Goal: Task Accomplishment & Management: Complete application form

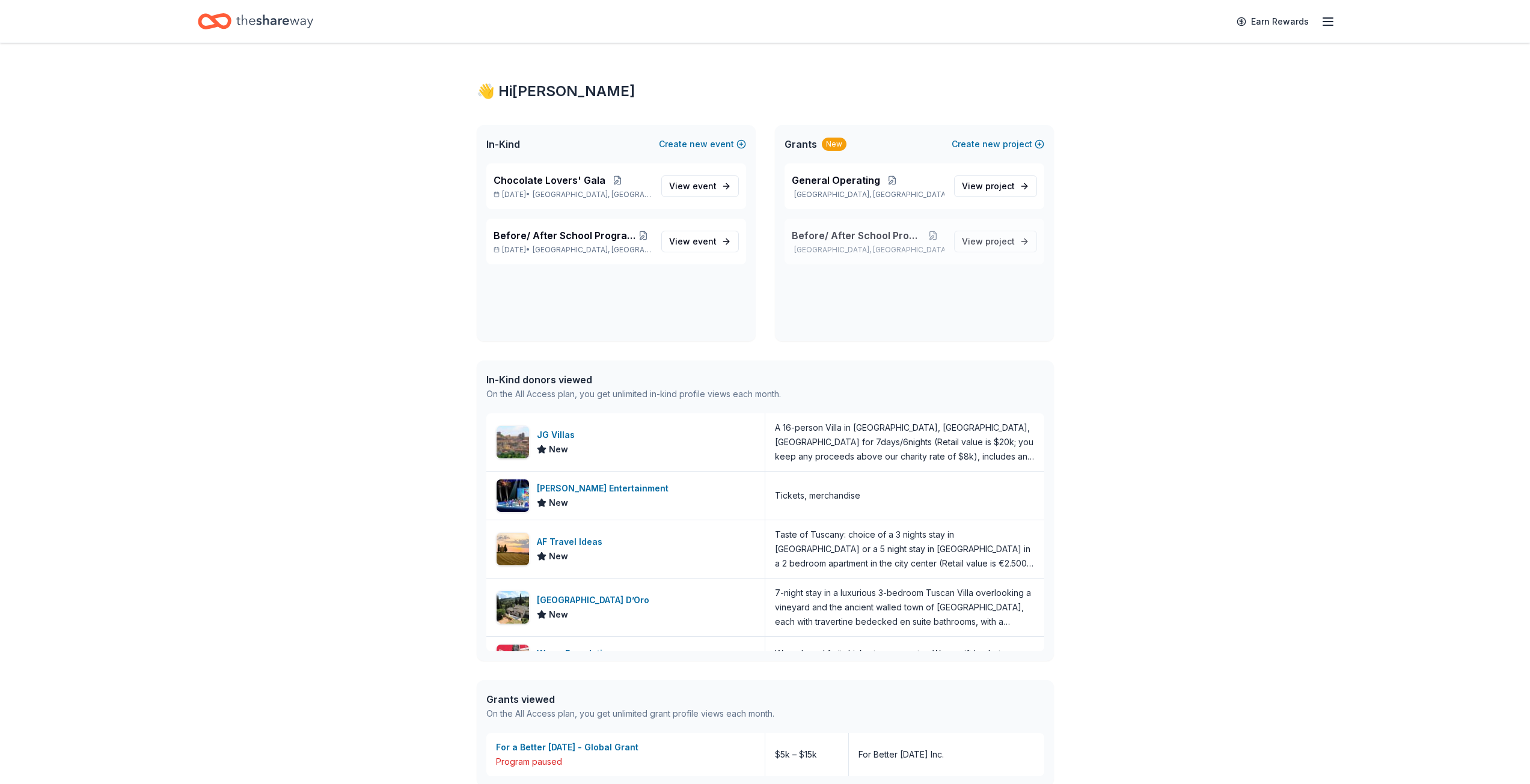
click at [859, 244] on div "Before/ After School Program Lewisburg, PA" at bounding box center [867, 241] width 152 height 26
click at [567, 228] on span "Before/ After School Program [DATE]-[DATE]" at bounding box center [565, 235] width 142 height 14
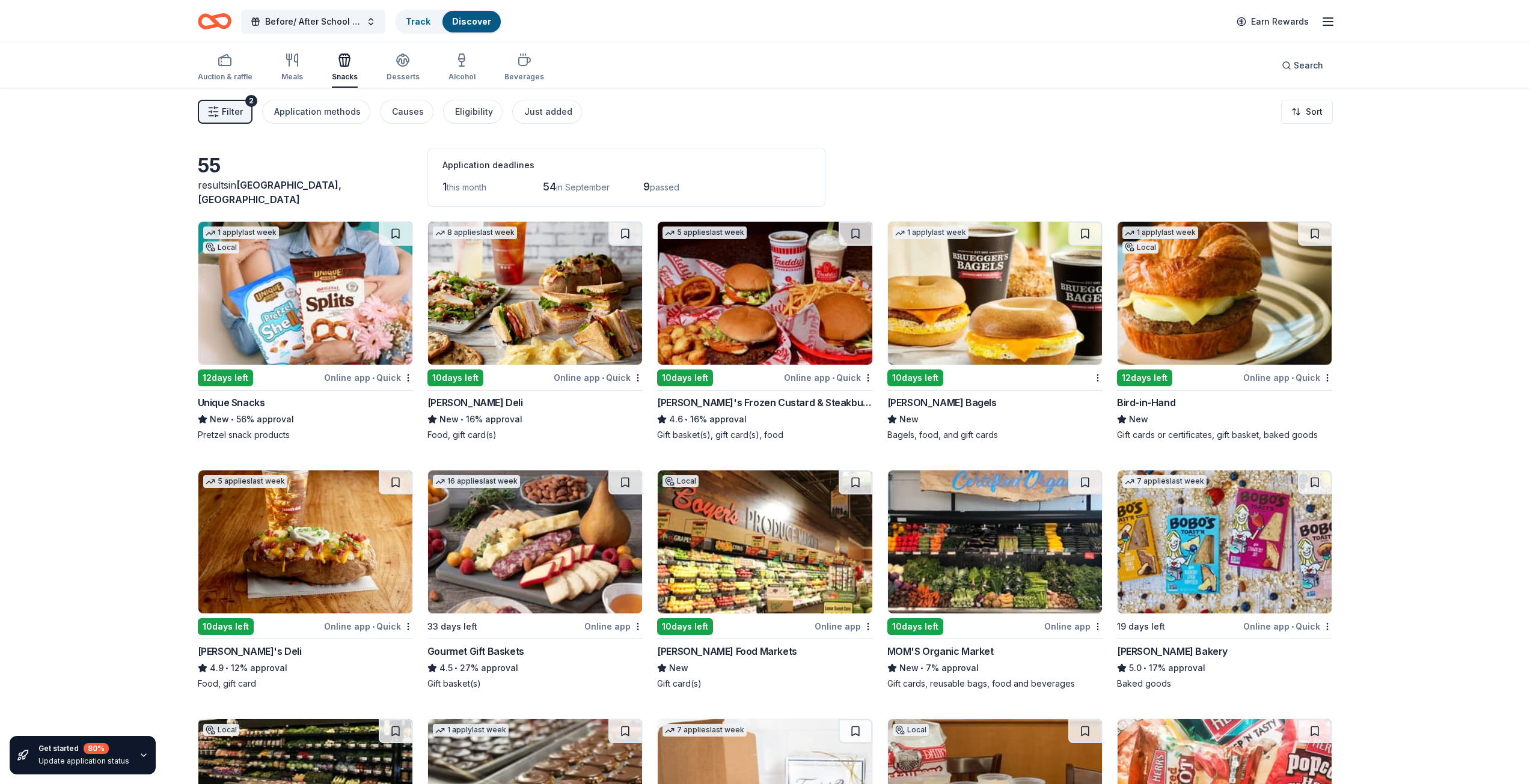
click at [329, 322] on img at bounding box center [305, 293] width 214 height 143
click at [318, 112] on div "Application methods" at bounding box center [318, 111] width 87 height 14
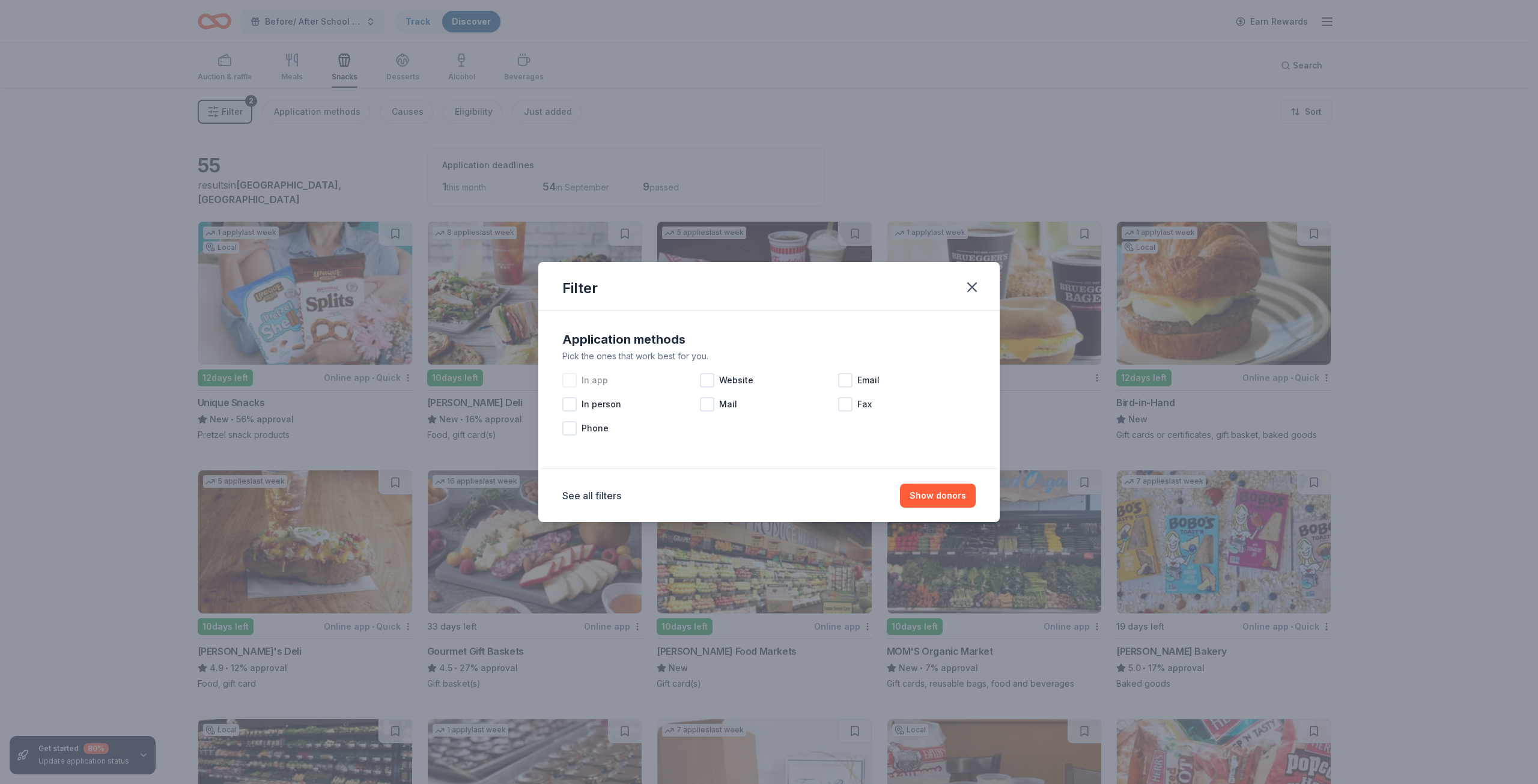
click at [576, 376] on div at bounding box center [569, 381] width 14 height 14
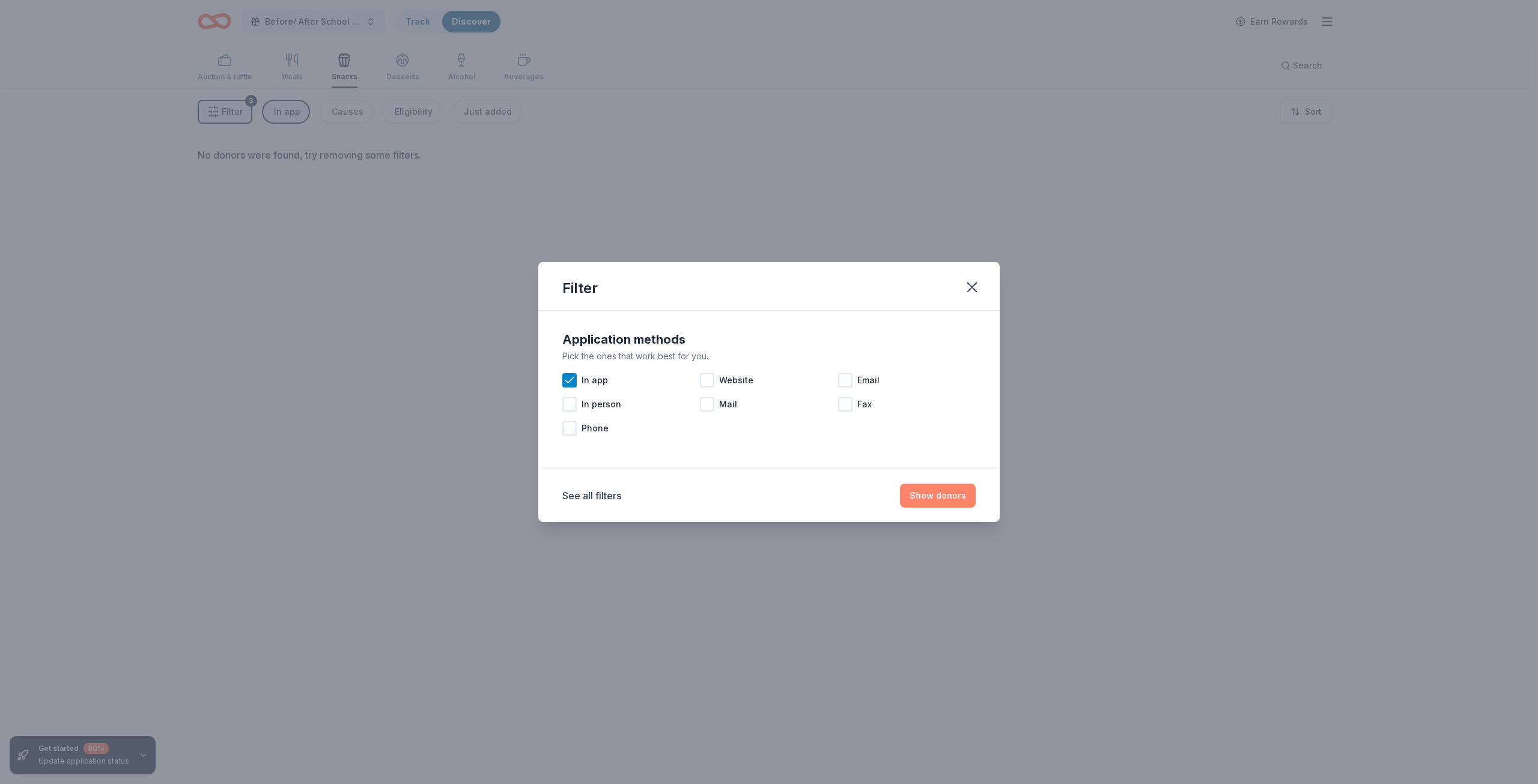
click at [939, 497] on button "Show donors" at bounding box center [938, 496] width 76 height 24
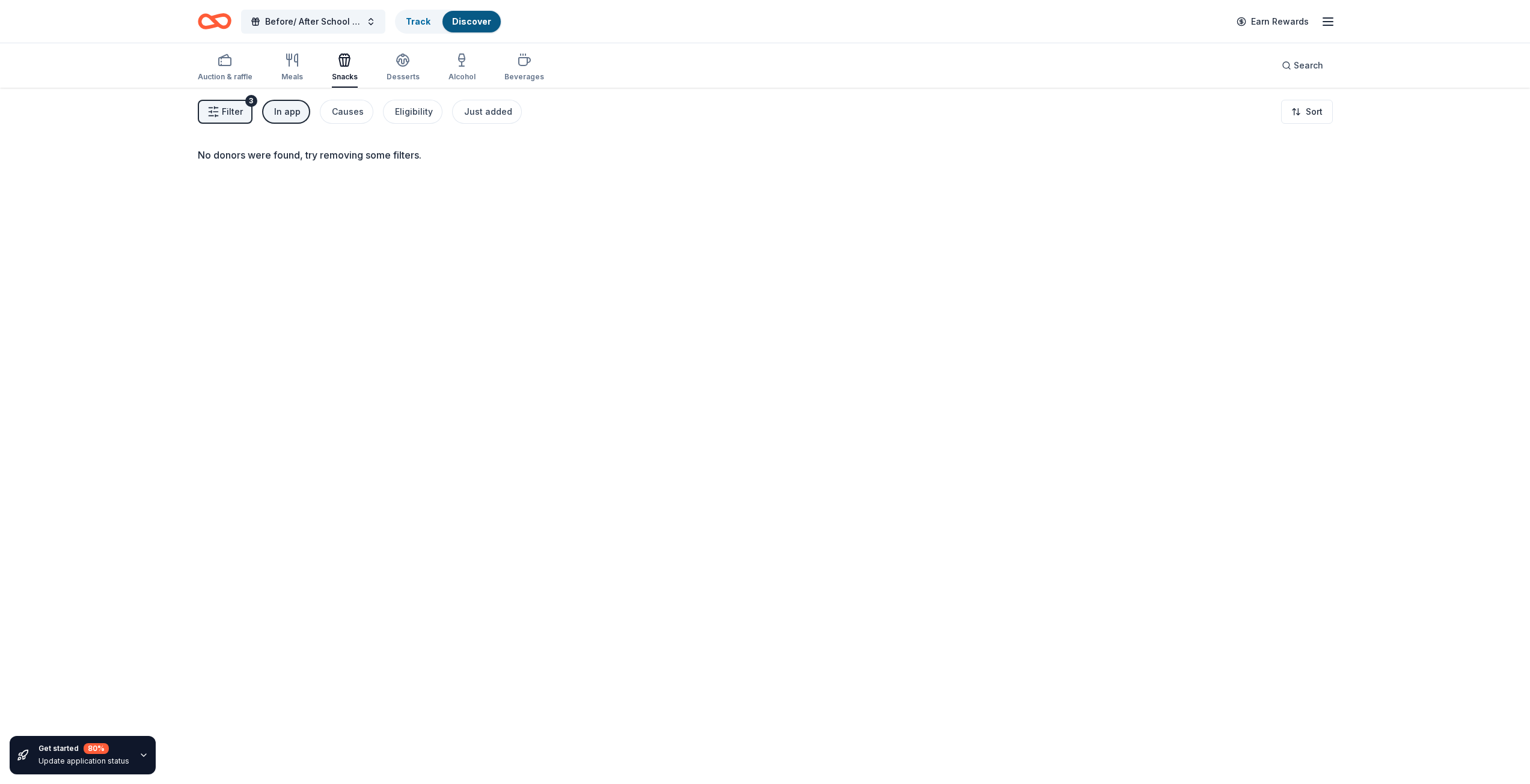
click at [279, 107] on div "In app" at bounding box center [287, 111] width 26 height 14
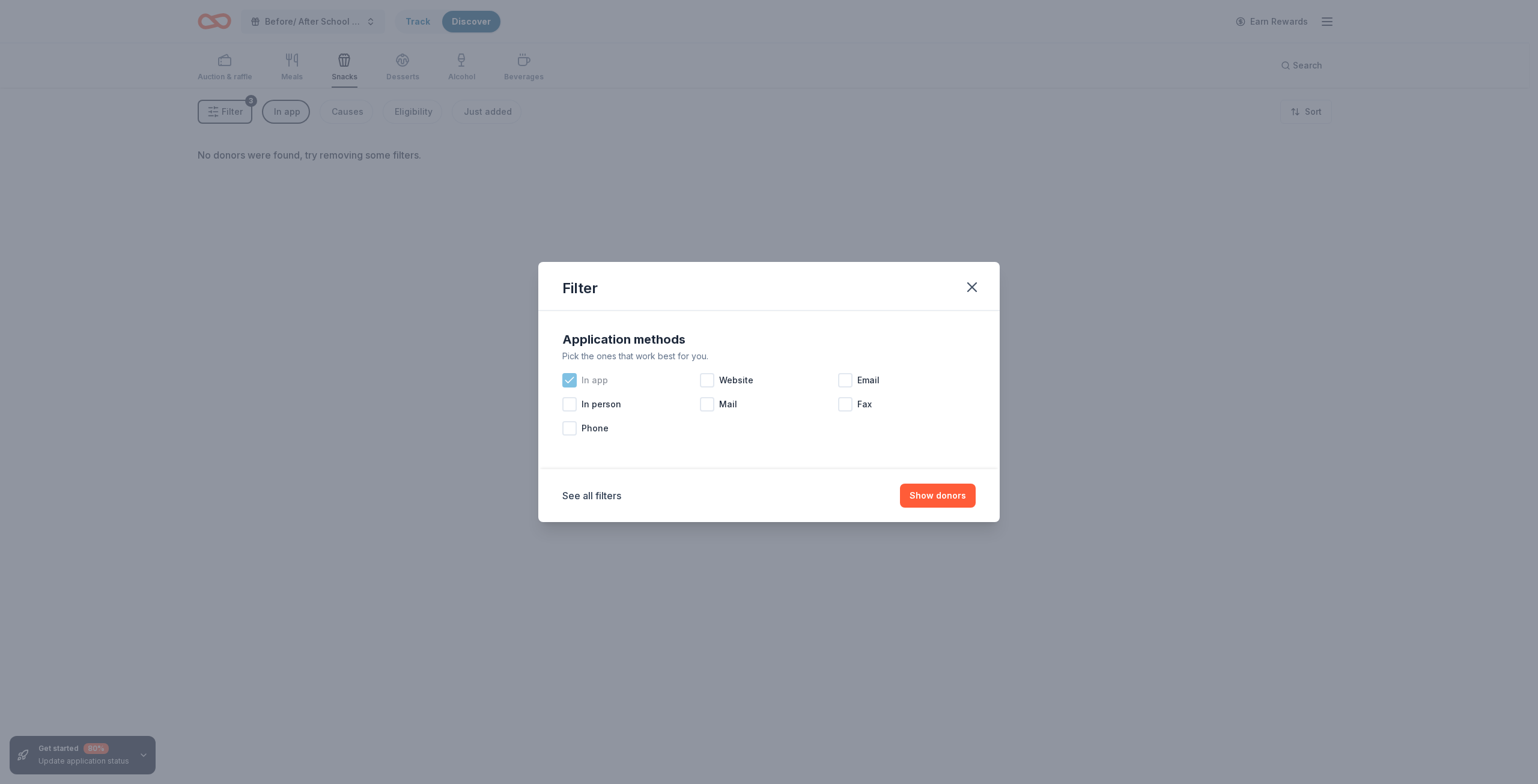
click at [575, 378] on icon at bounding box center [569, 380] width 12 height 12
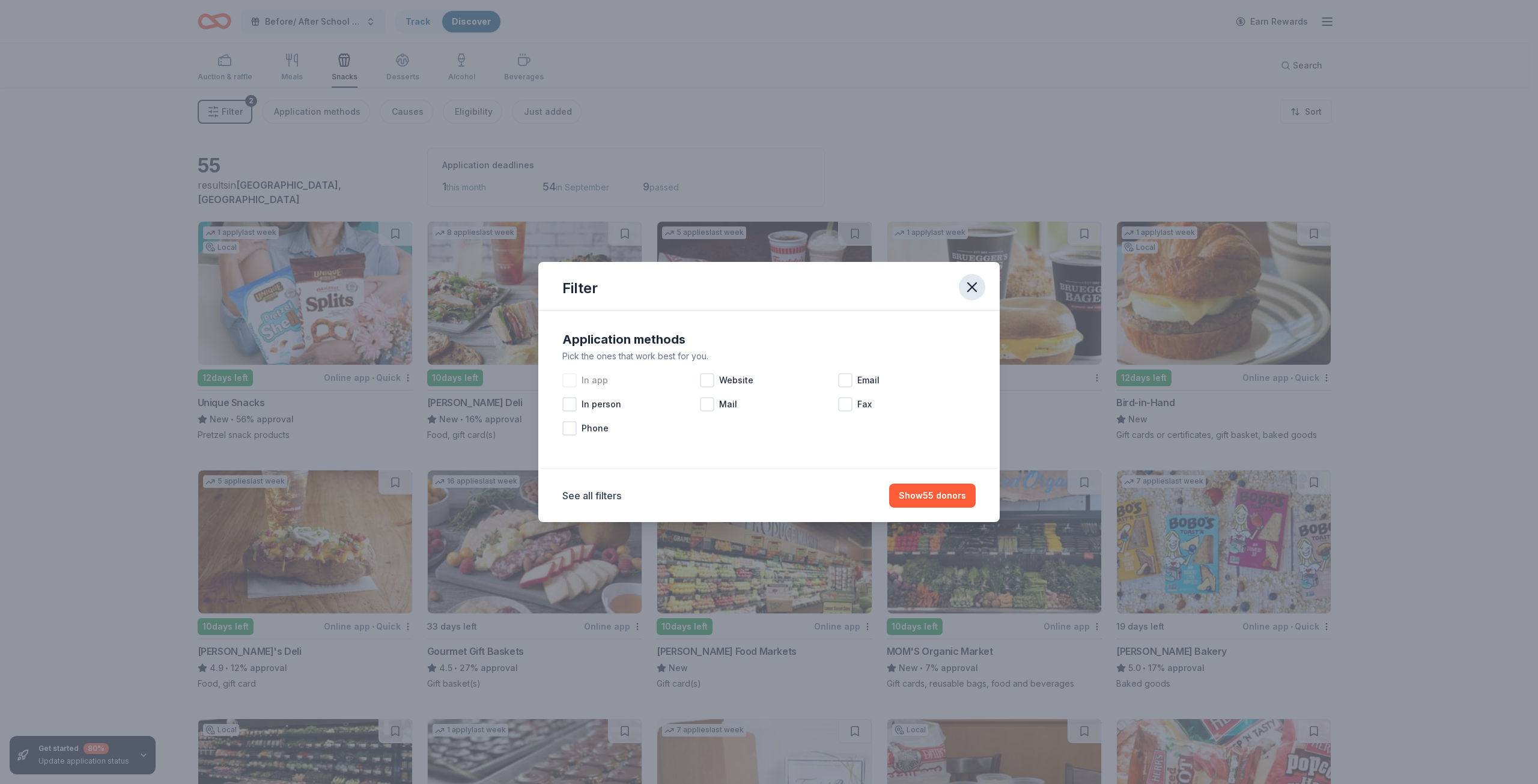
click at [973, 288] on icon "button" at bounding box center [972, 287] width 9 height 9
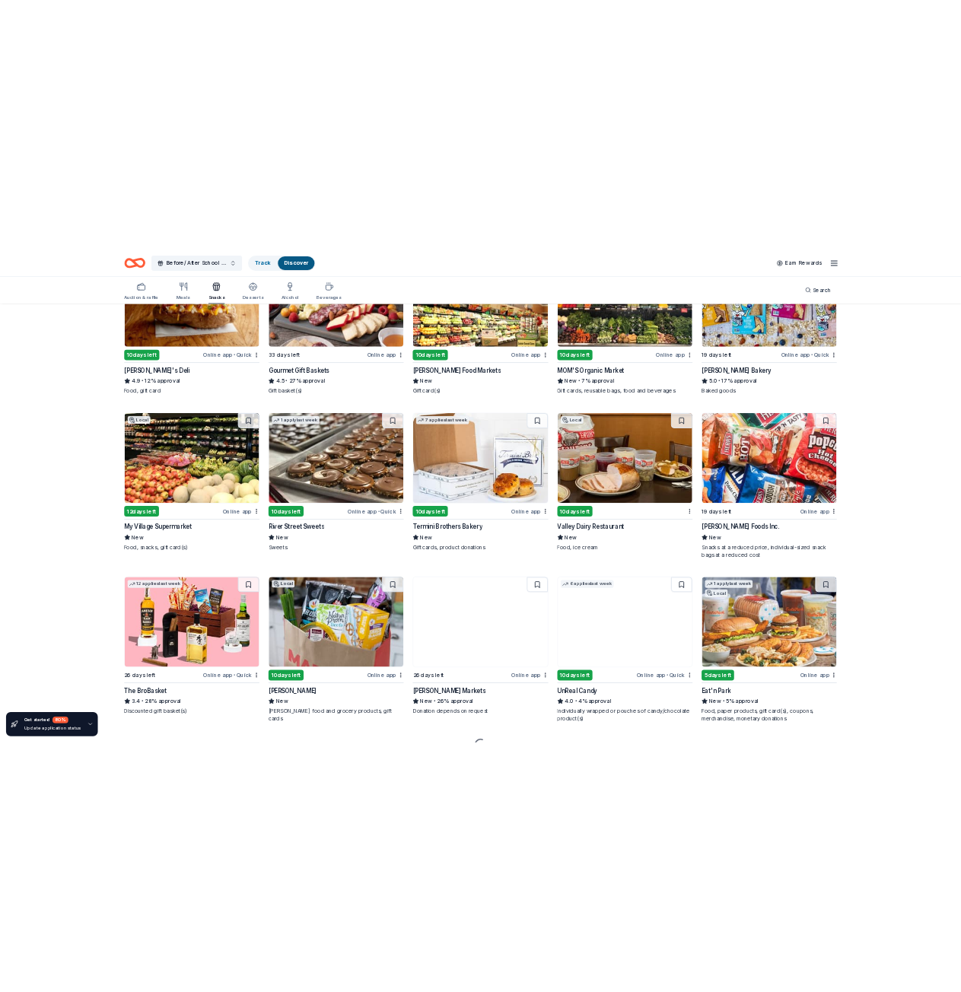
scroll to position [609, 0]
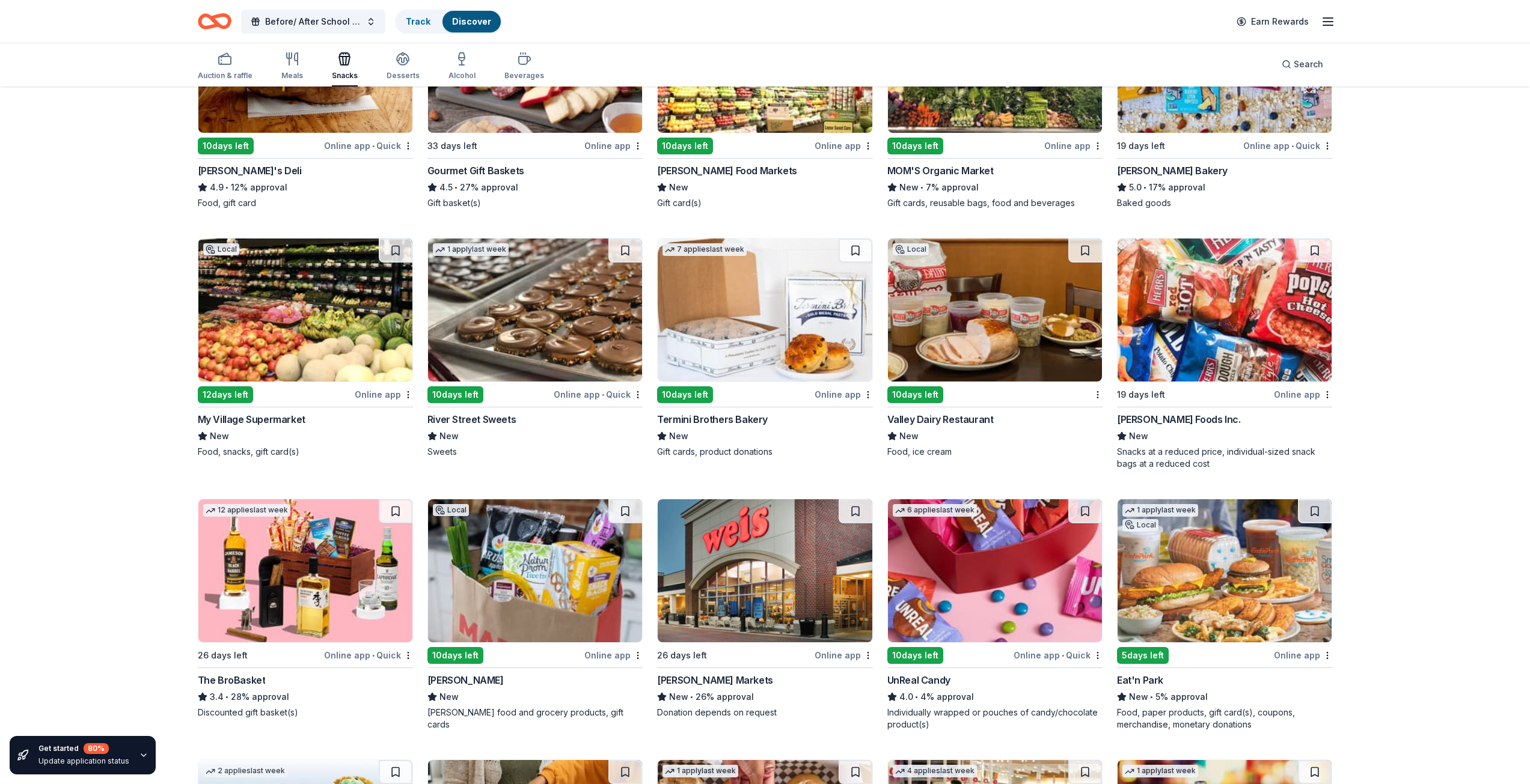
click at [1209, 358] on img at bounding box center [1224, 309] width 214 height 143
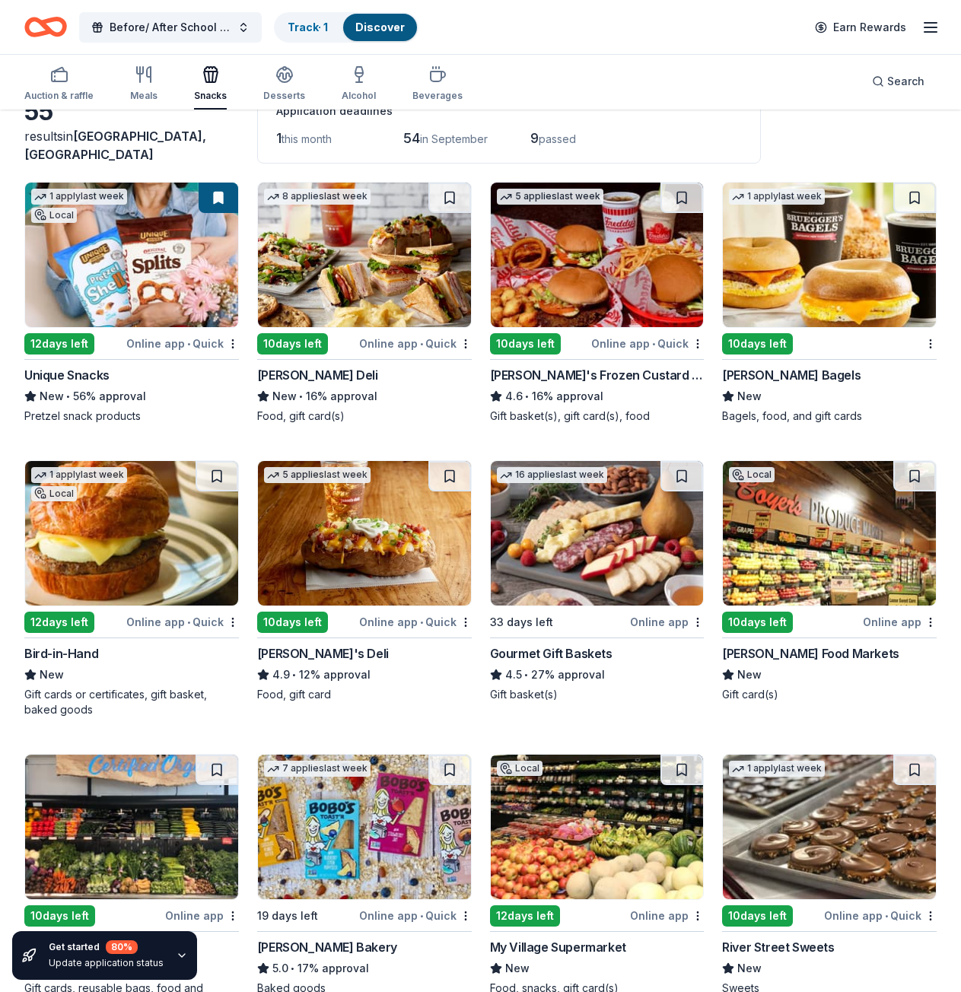
scroll to position [0, 0]
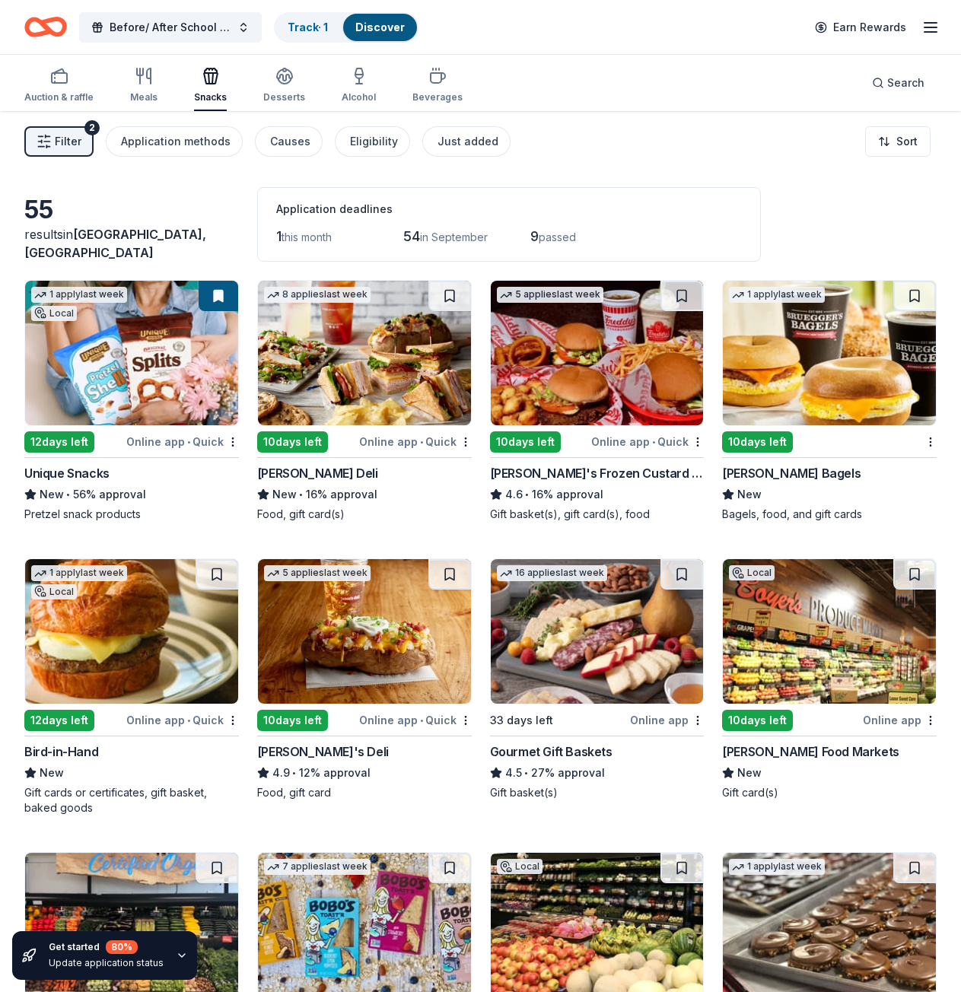
click at [212, 82] on icon "button" at bounding box center [211, 76] width 18 height 18
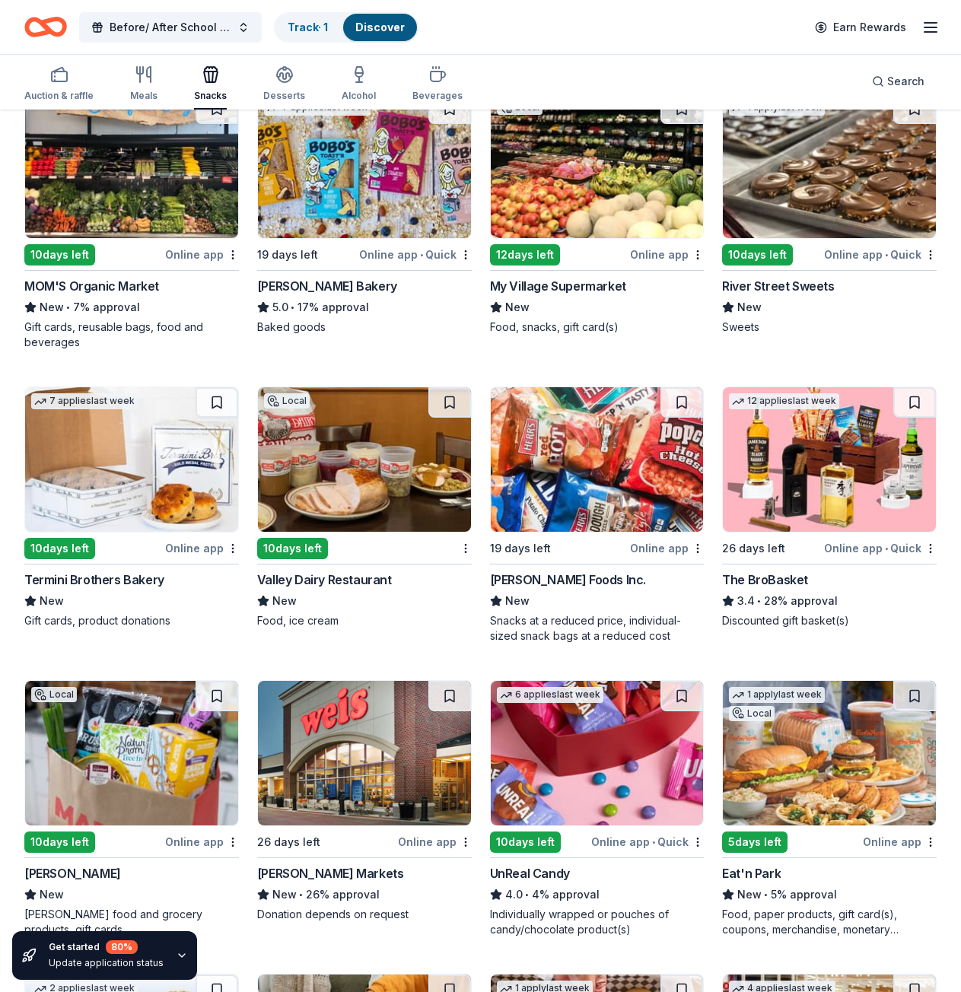
scroll to position [761, 0]
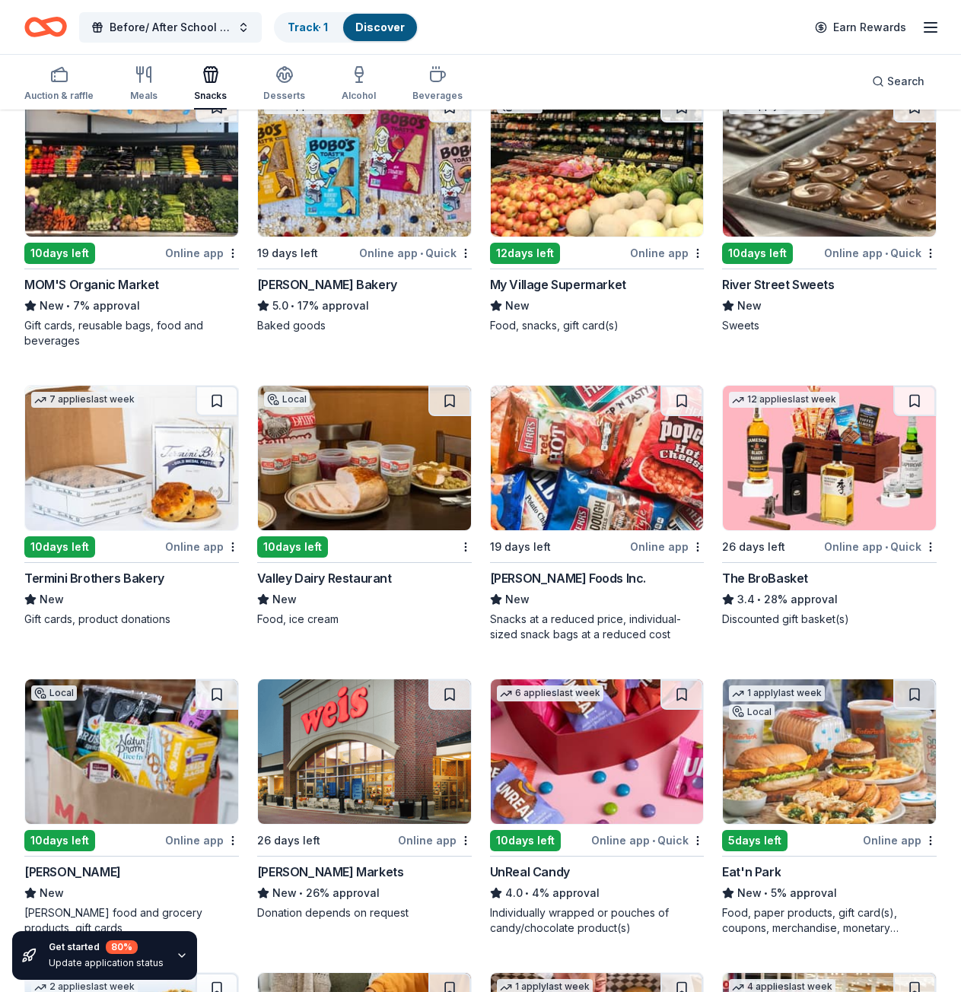
click at [794, 464] on img at bounding box center [829, 458] width 213 height 145
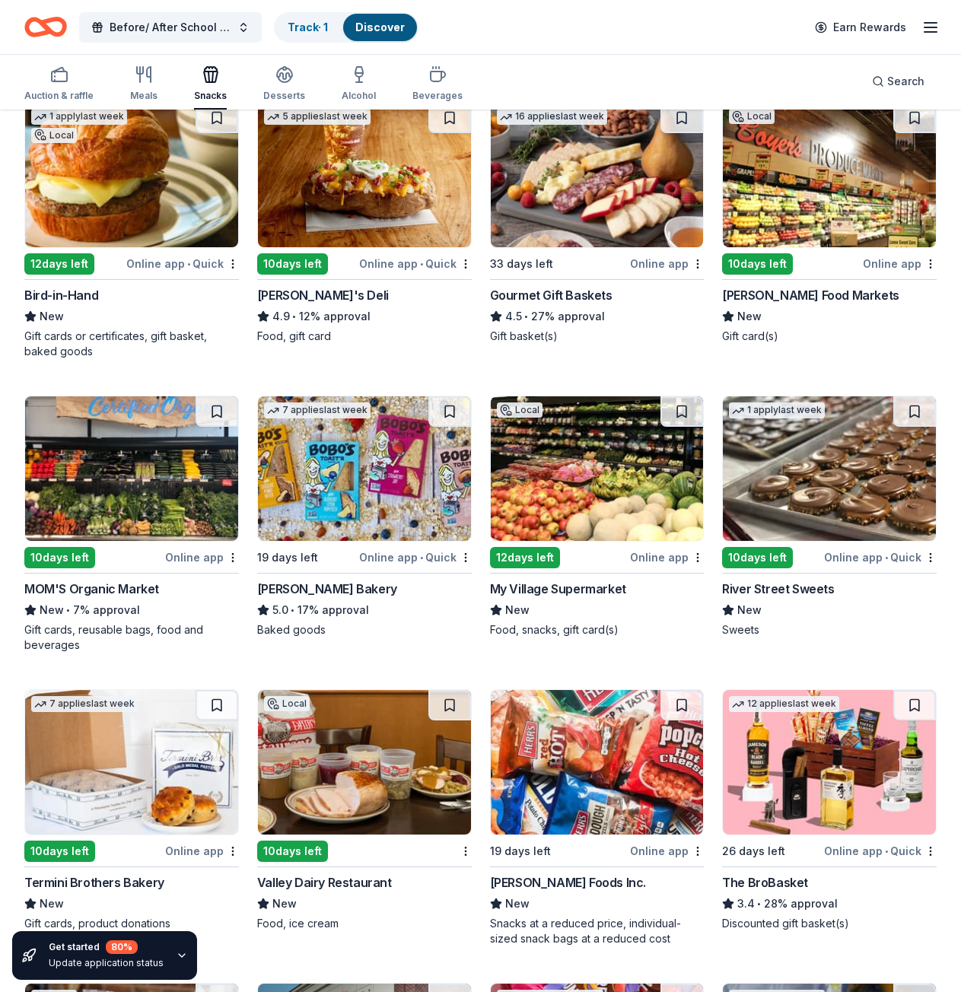
scroll to position [0, 0]
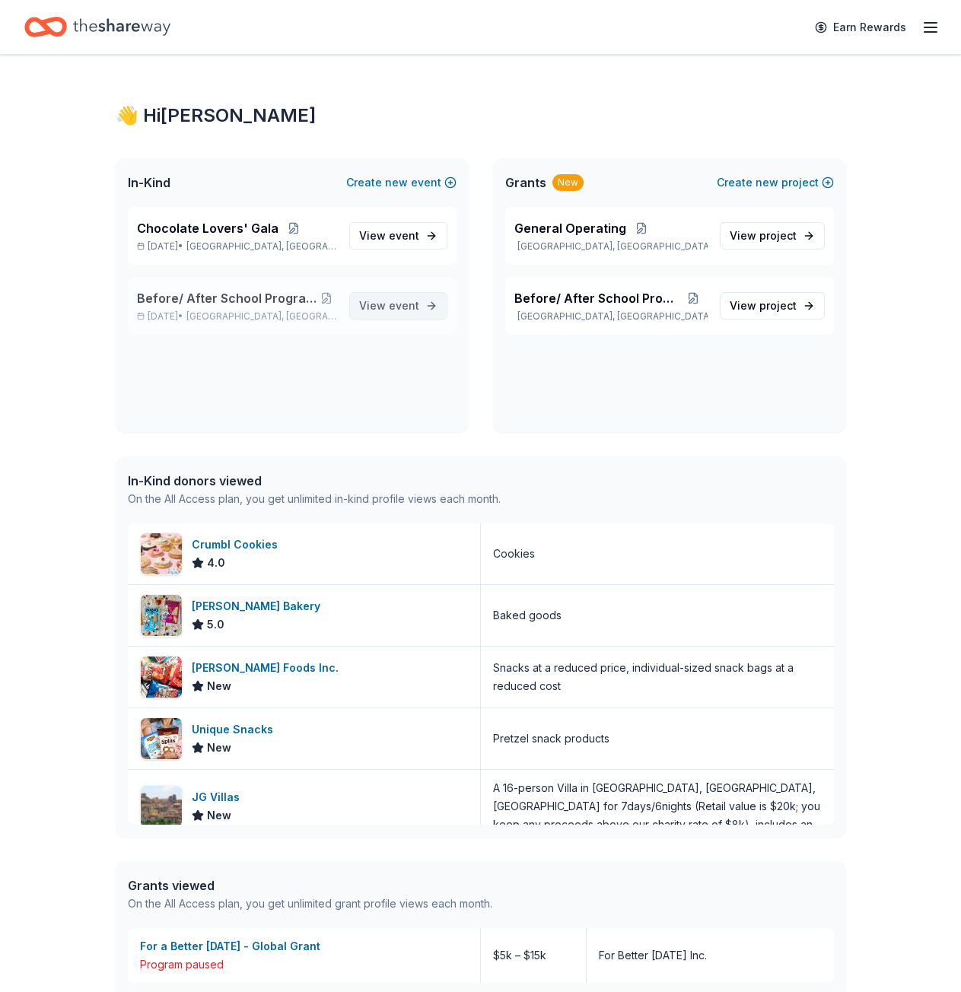
click at [411, 304] on span "event" at bounding box center [404, 305] width 30 height 13
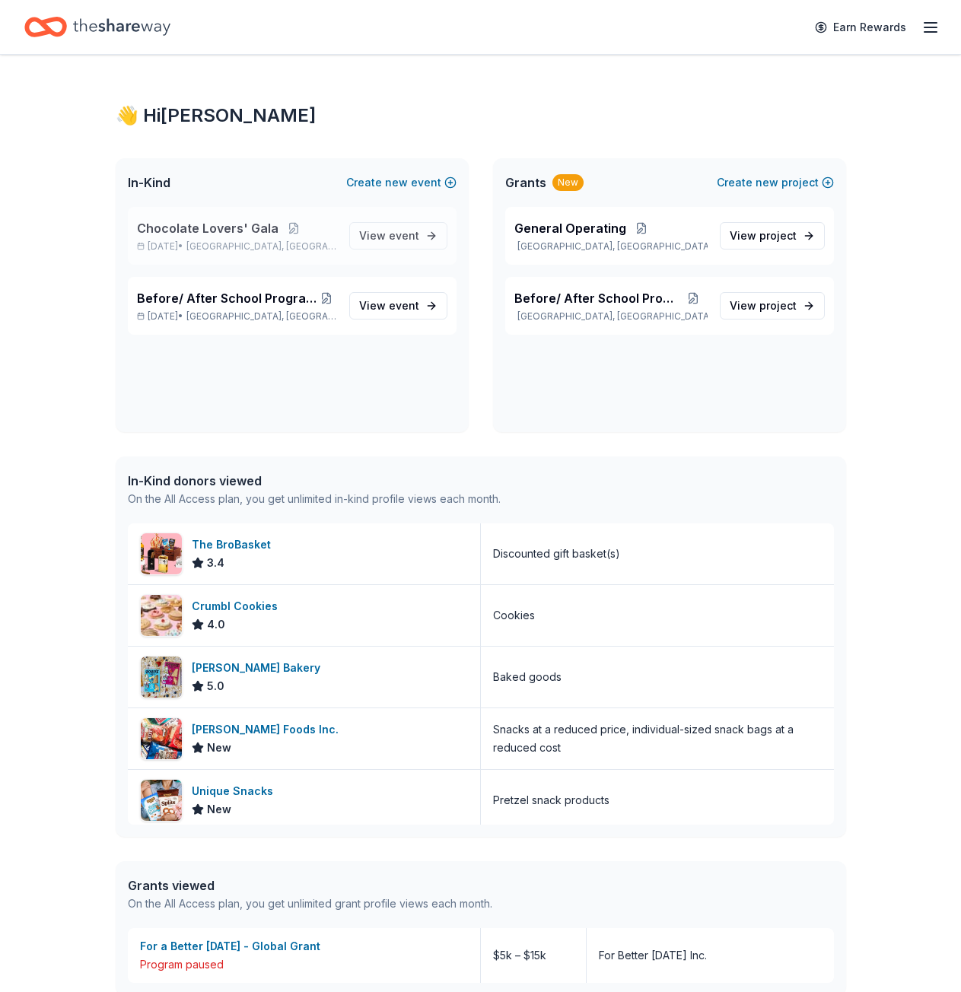
click at [276, 242] on span "Mifflinburg, PA" at bounding box center [261, 246] width 150 height 12
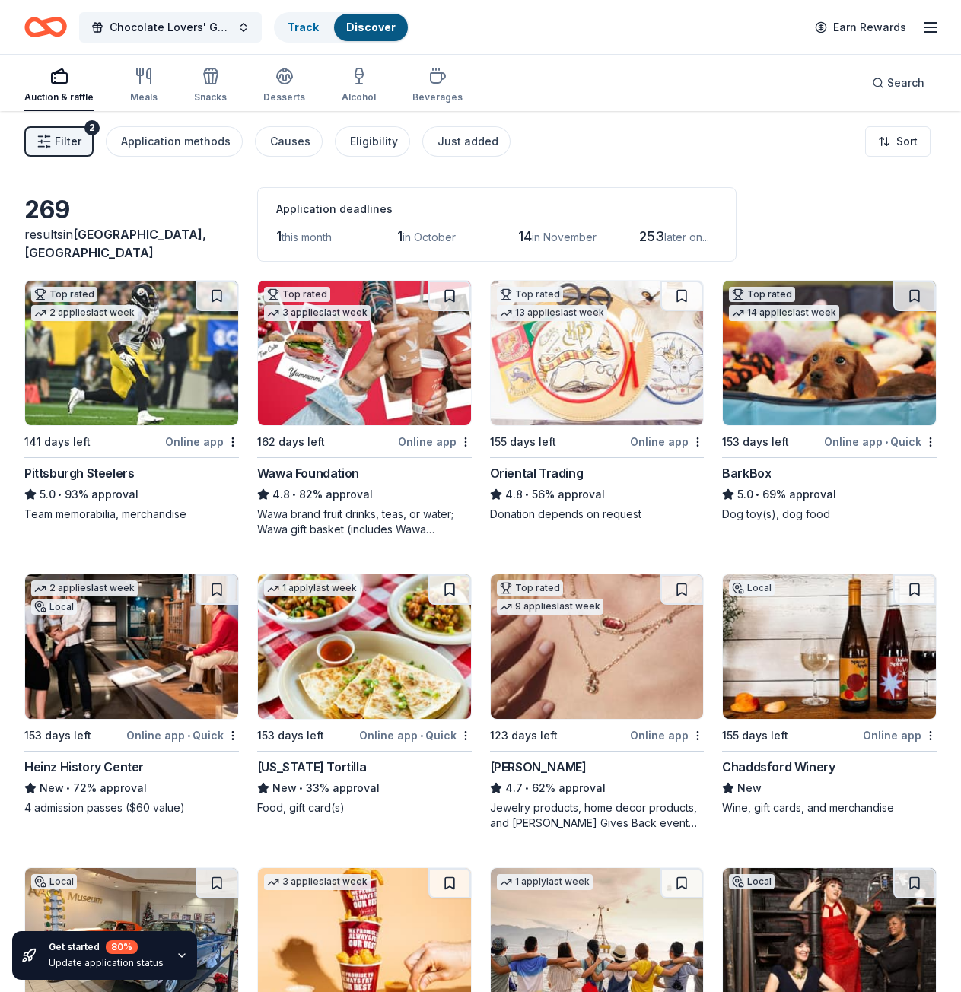
click at [152, 477] on div "Pittsburgh Steelers" at bounding box center [131, 473] width 215 height 18
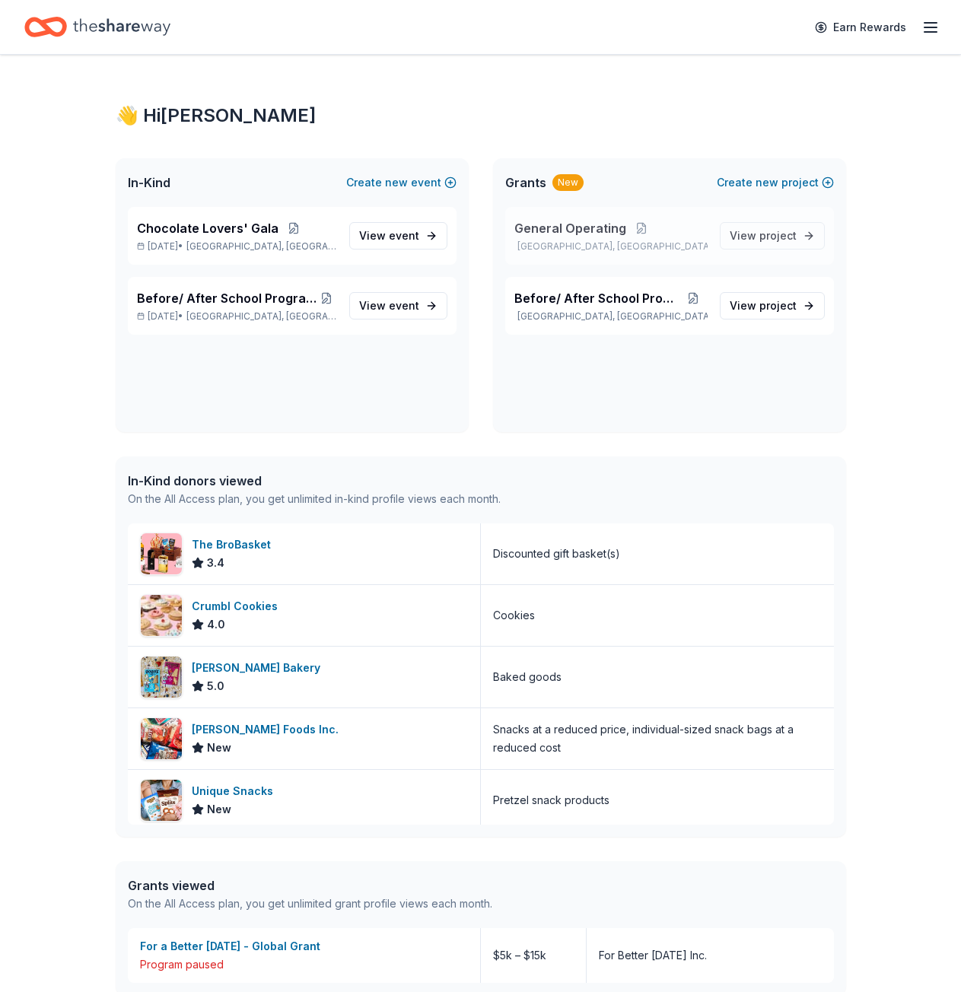
click at [669, 237] on p "General Operating" at bounding box center [610, 228] width 193 height 18
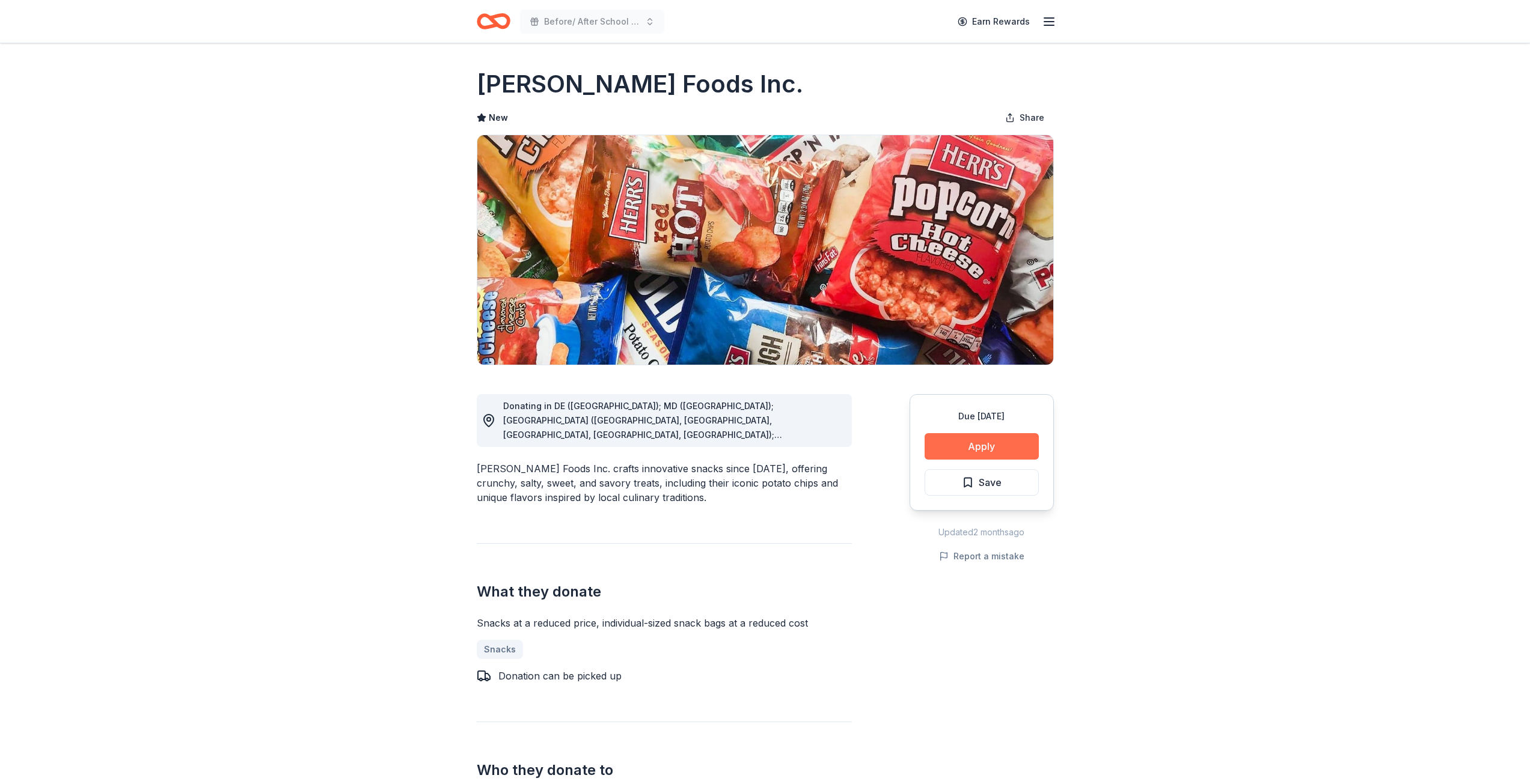
click at [970, 446] on button "Apply" at bounding box center [981, 446] width 115 height 26
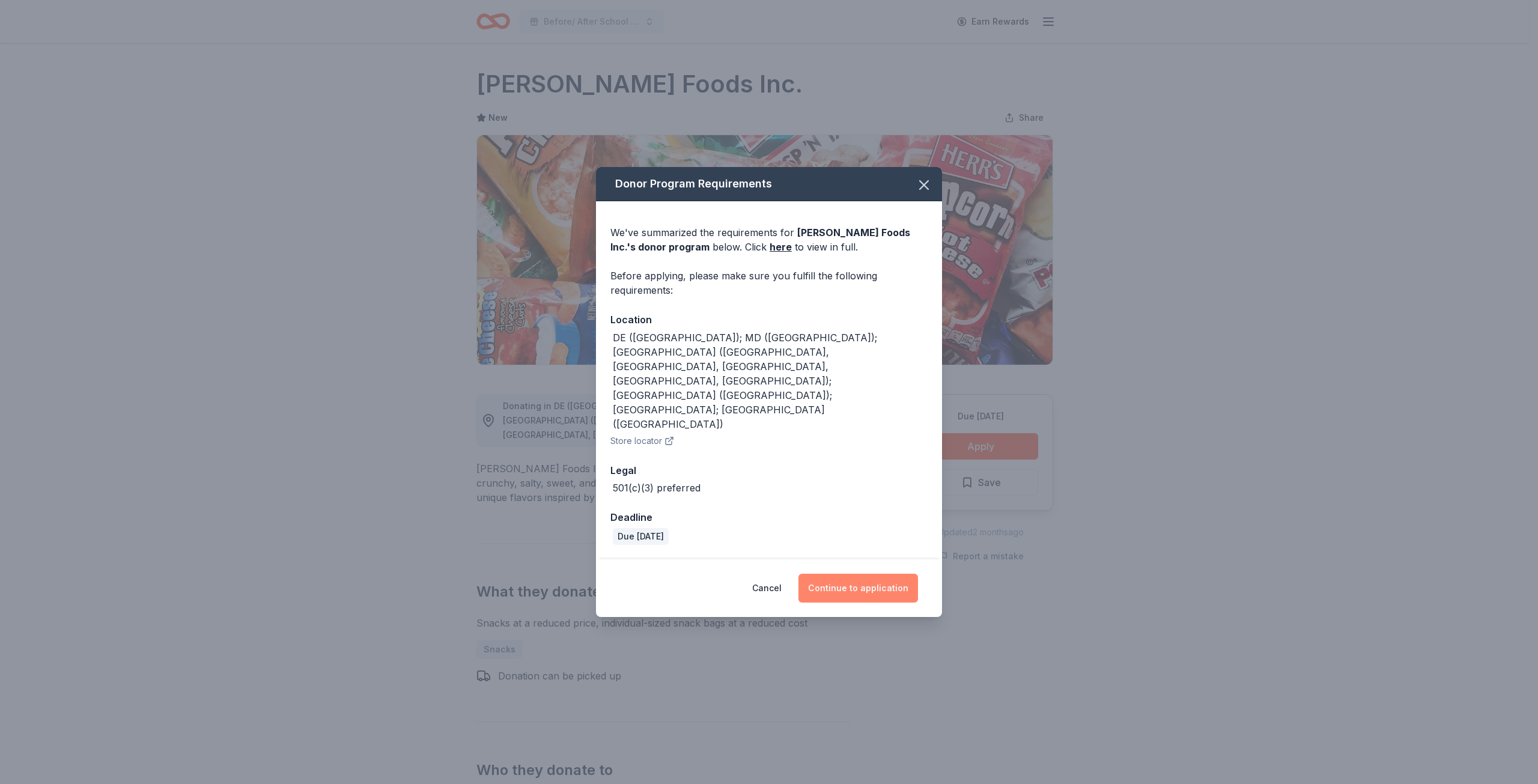
click at [835, 574] on button "Continue to application" at bounding box center [857, 588] width 119 height 29
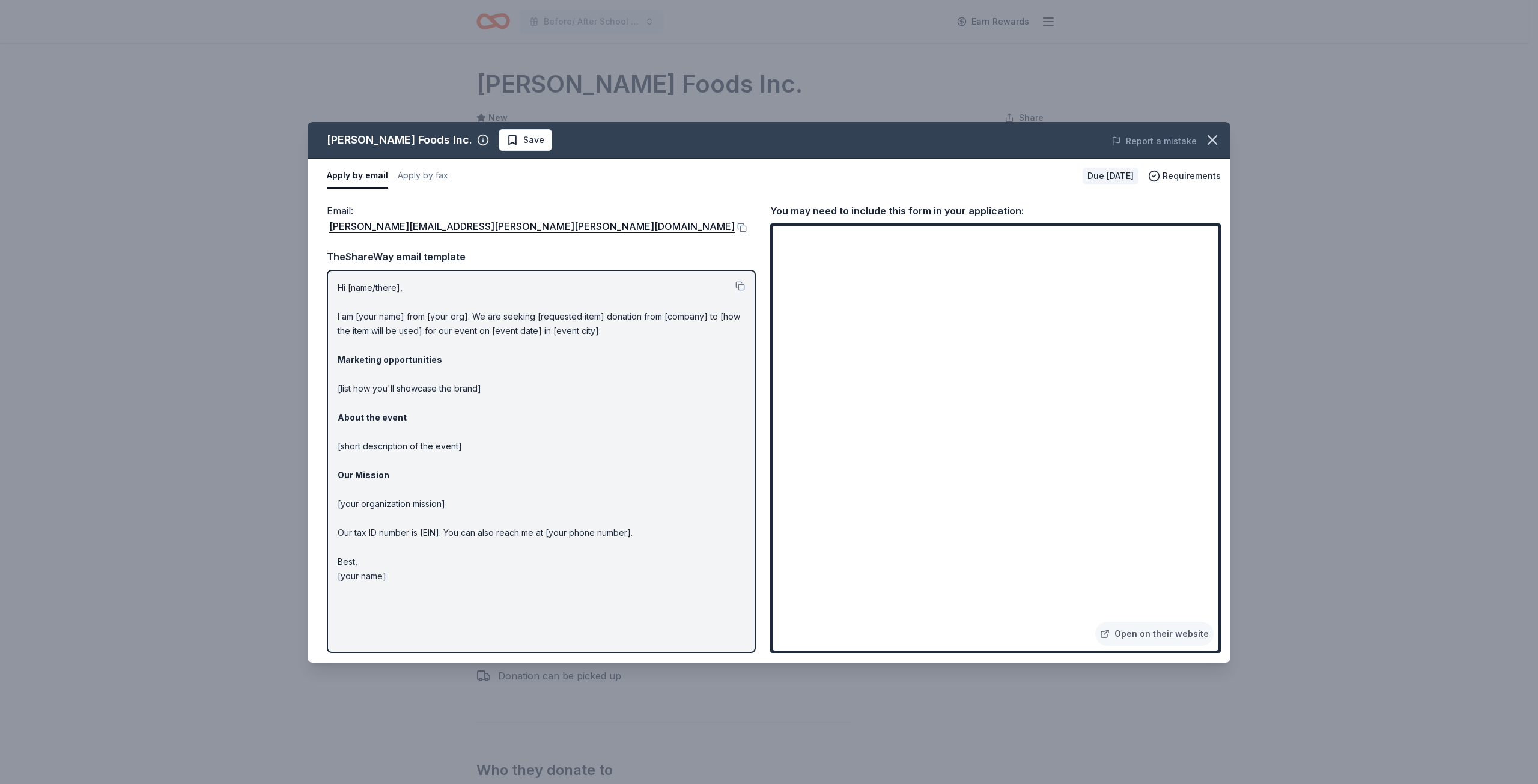
drag, startPoint x: 395, startPoint y: 554, endPoint x: 366, endPoint y: 490, distance: 70.3
click at [352, 501] on p "Hi [name/there], I am [your name] from [your org]. We are seeking [requested it…" at bounding box center [542, 432] width 407 height 303
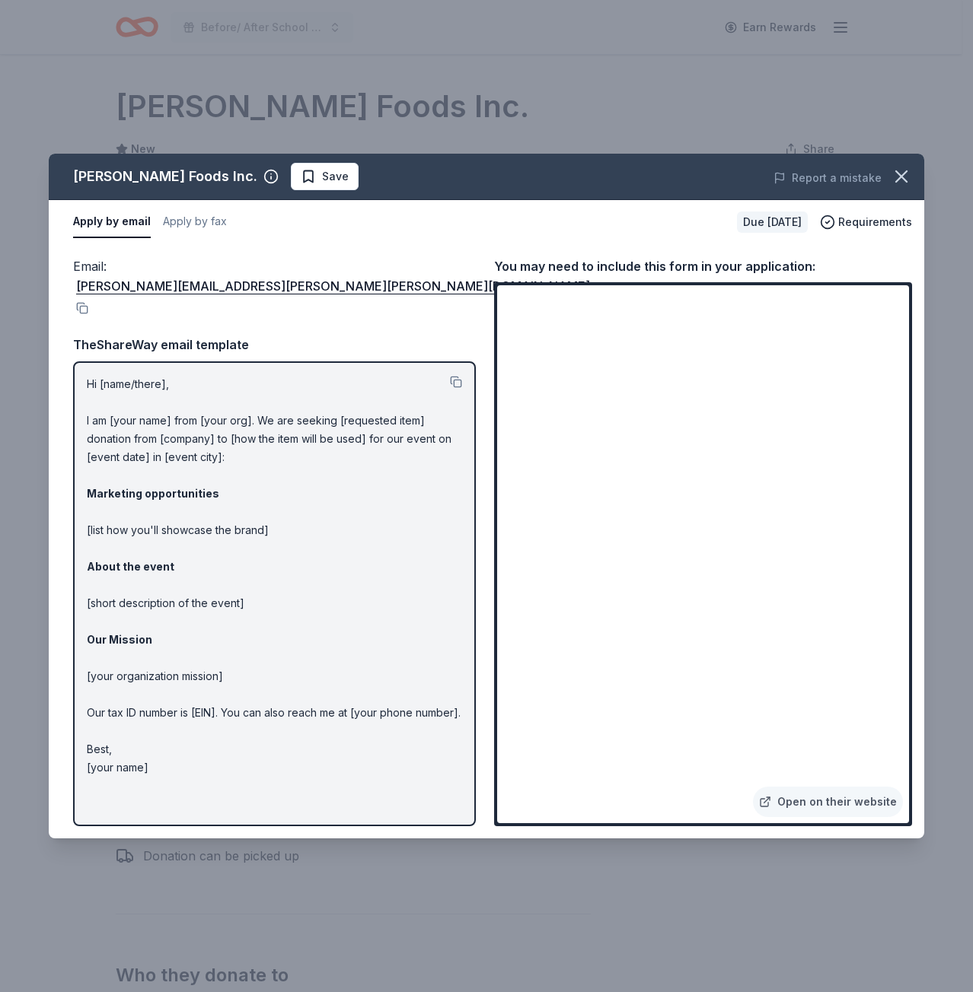
click at [296, 962] on div "Herr Foods Inc. Save Report a mistake Apply by email Apply by fax Due in 19 day…" at bounding box center [486, 496] width 973 height 992
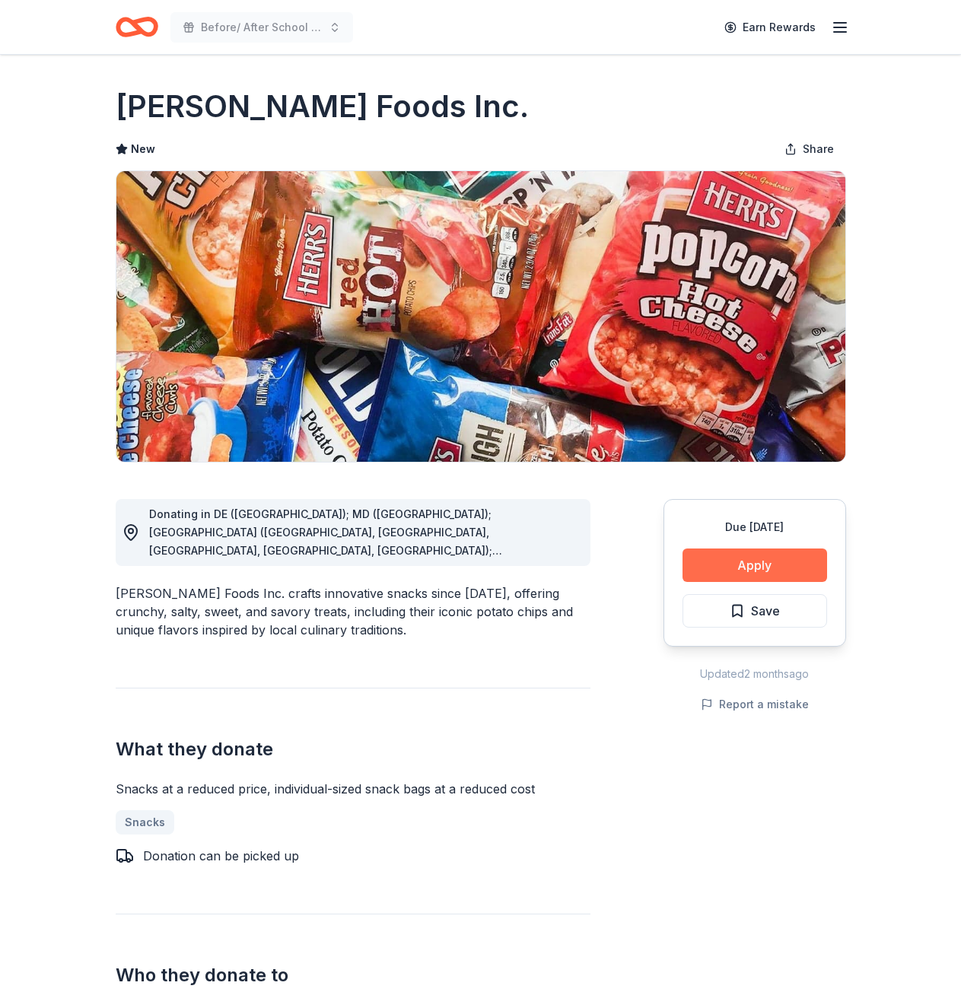
click at [745, 572] on button "Apply" at bounding box center [755, 565] width 145 height 33
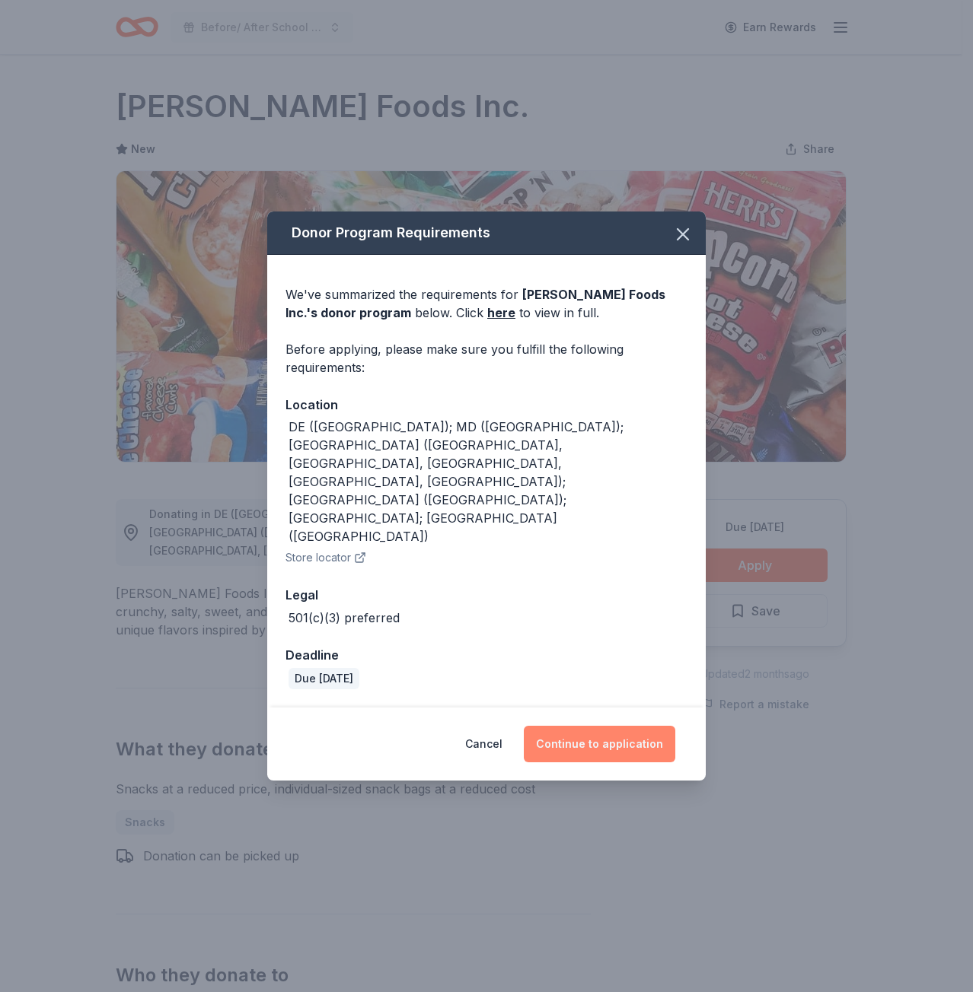
click at [575, 726] on button "Continue to application" at bounding box center [599, 744] width 151 height 37
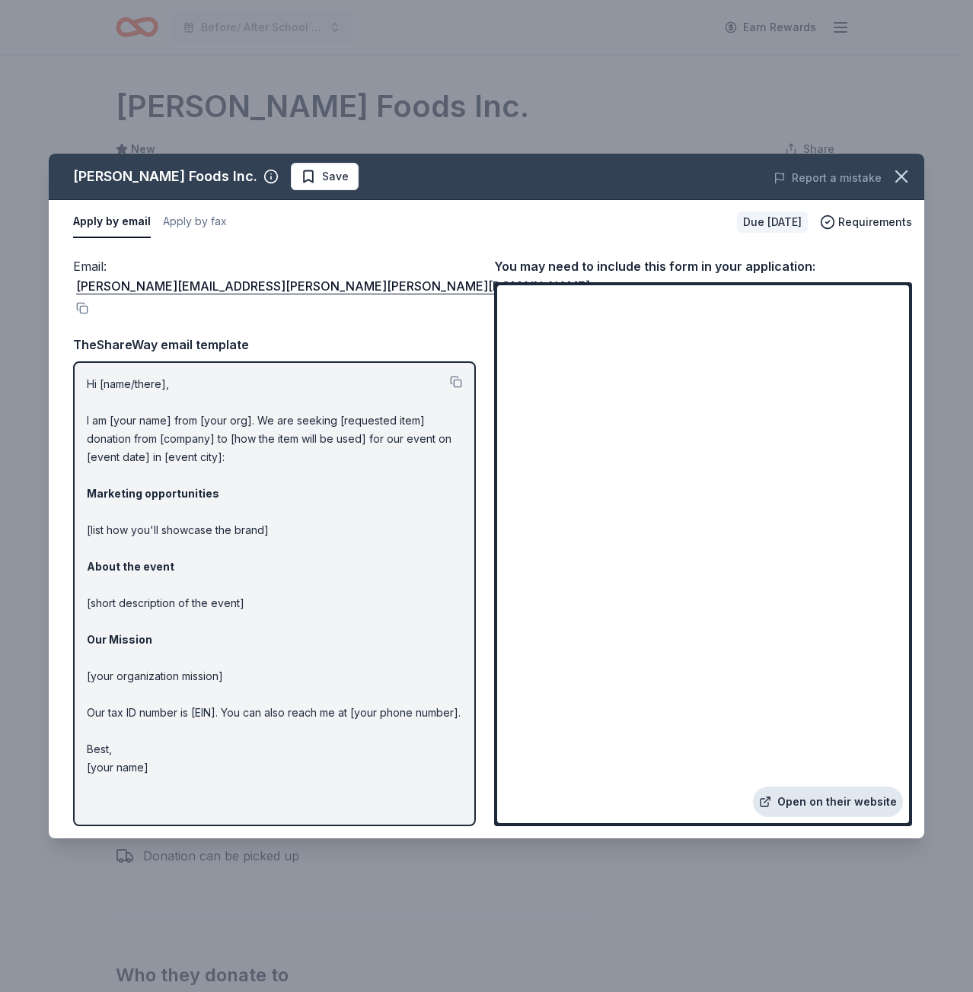
click at [838, 800] on link "Open on their website" at bounding box center [828, 802] width 150 height 30
click at [912, 172] on button "button" at bounding box center [900, 176] width 33 height 33
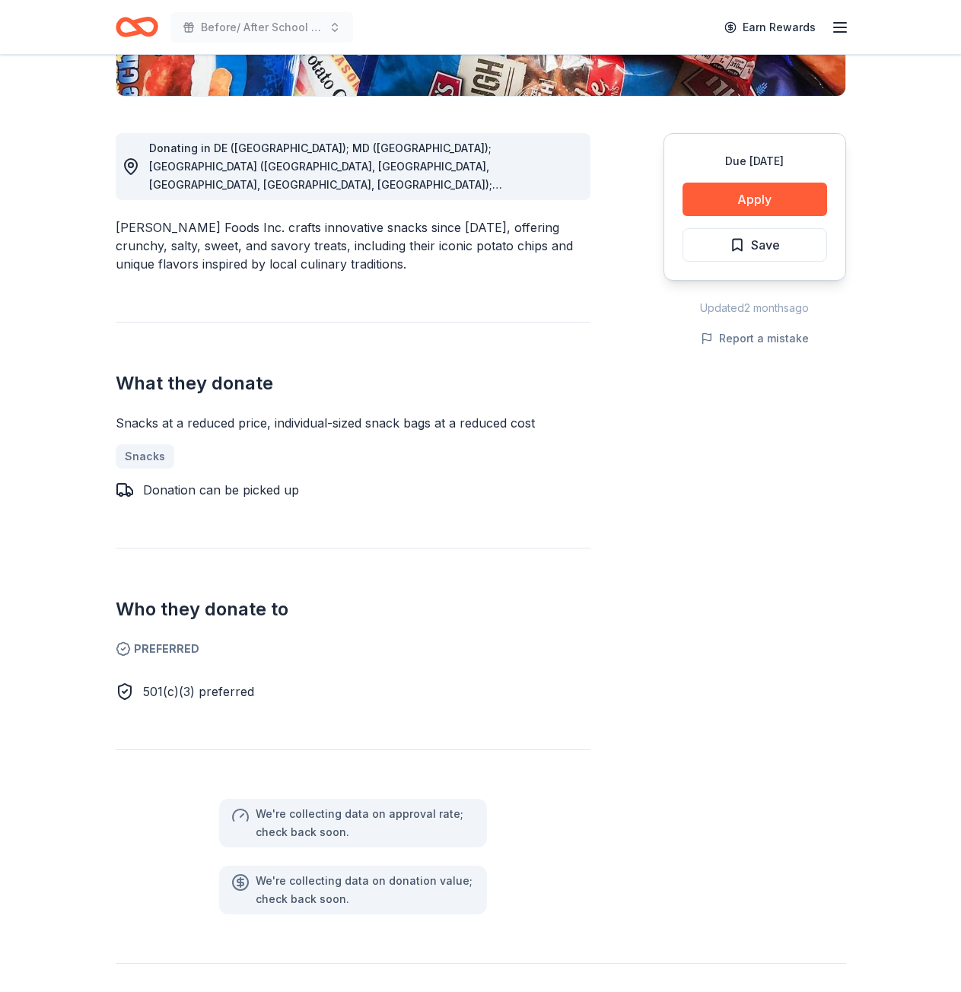
scroll to position [380, 0]
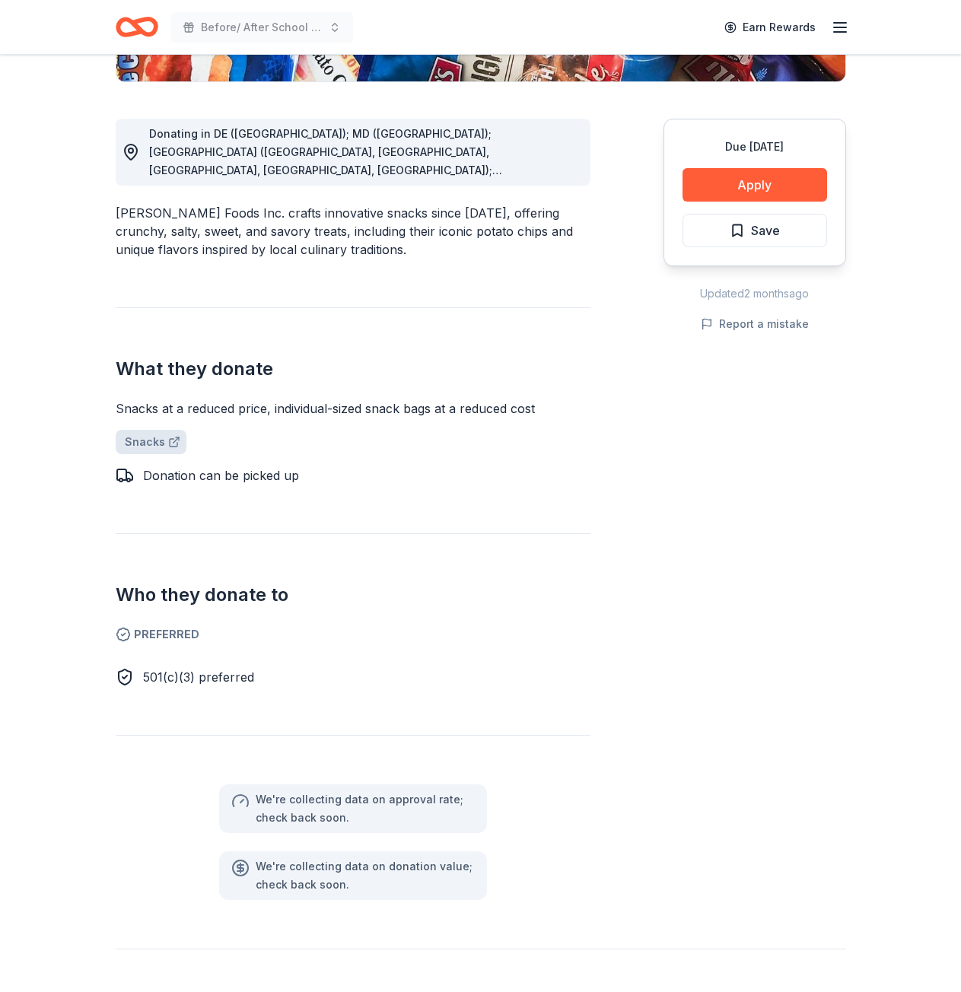
click at [157, 430] on link "Snacks" at bounding box center [151, 442] width 71 height 24
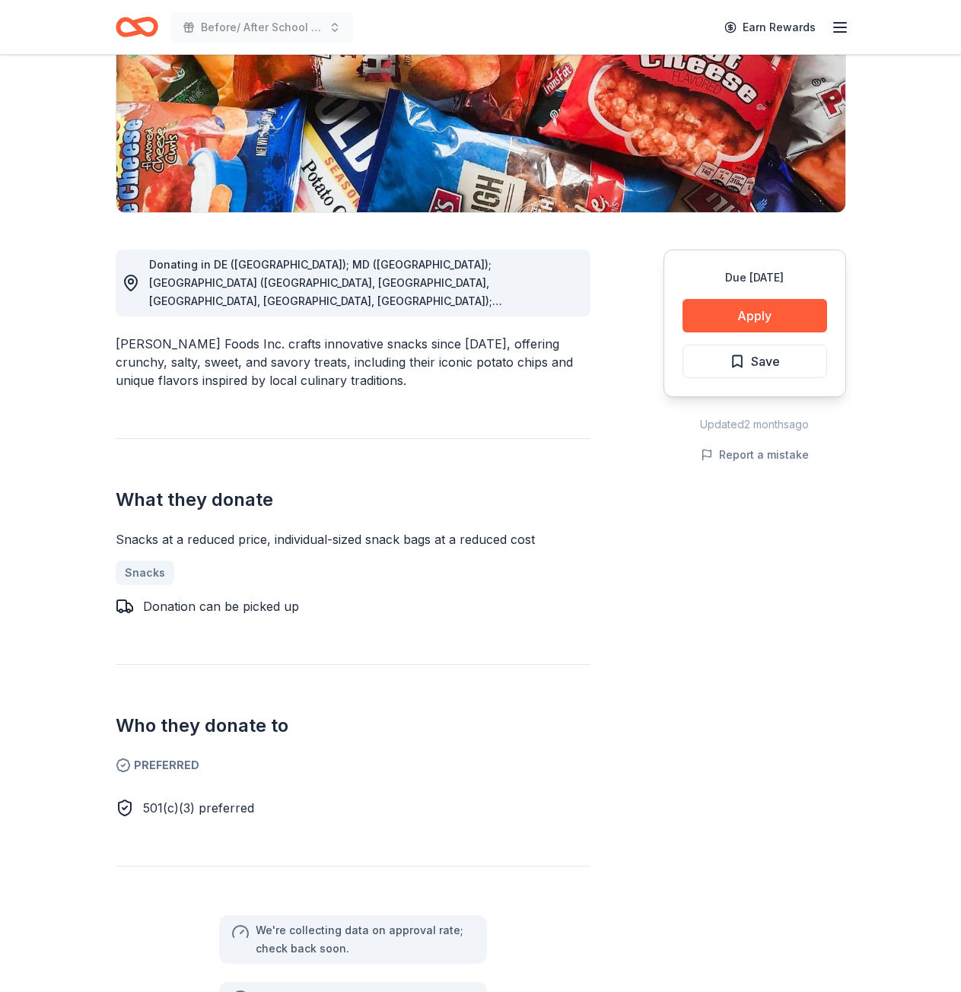
scroll to position [0, 0]
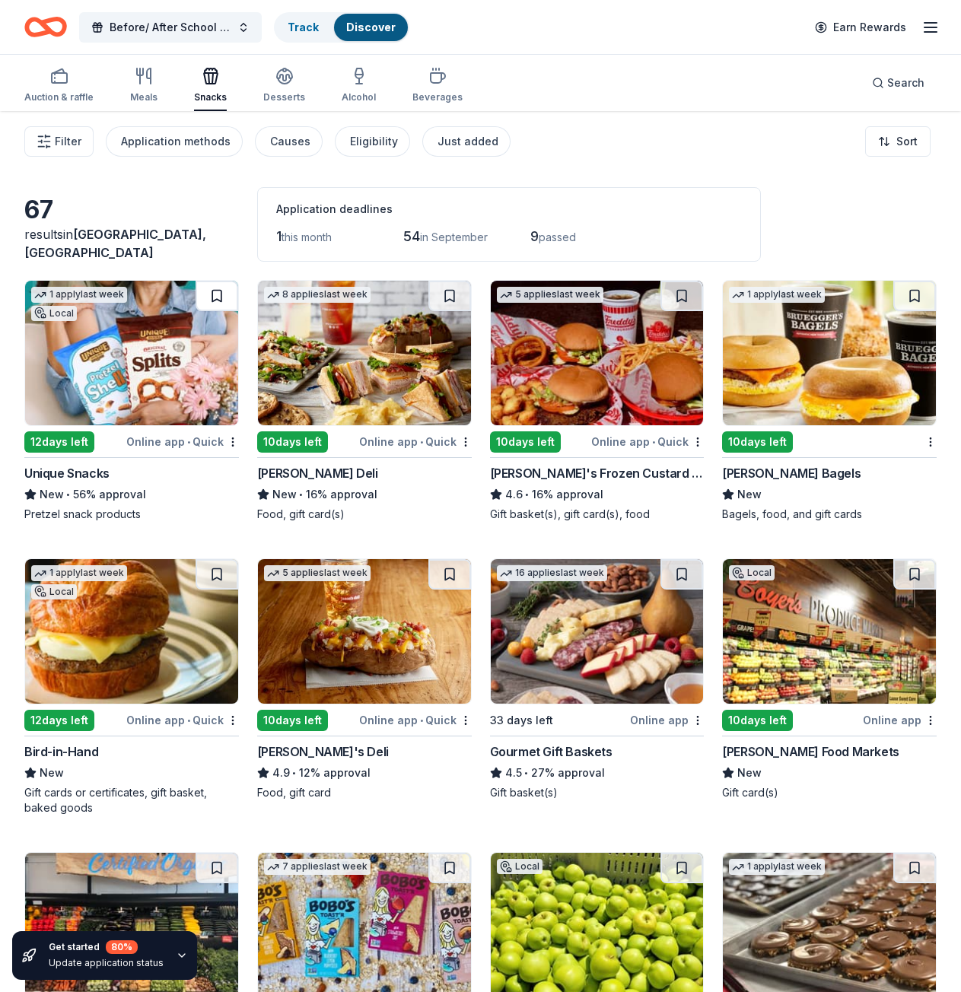
click at [220, 288] on button at bounding box center [217, 296] width 43 height 30
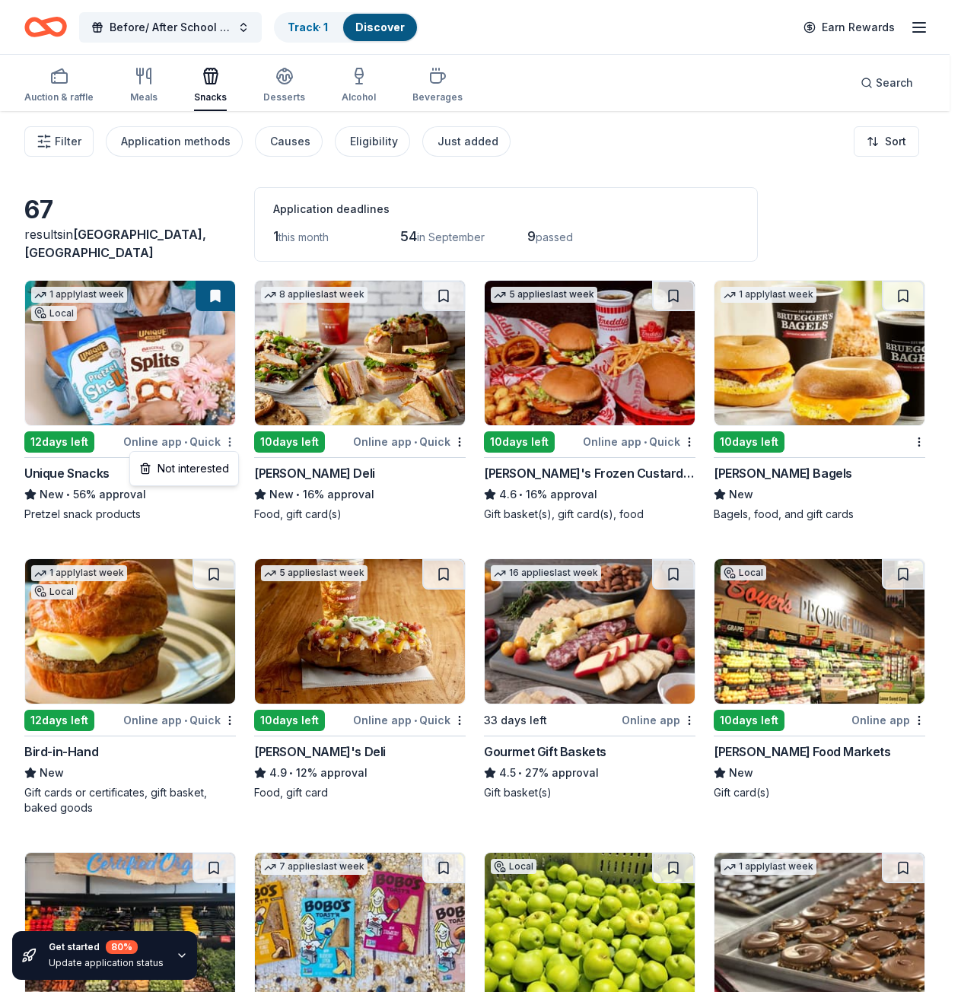
click at [236, 441] on html "Before/ After School Program 2025-2026 Track · 1 Discover Earn Rewards Auction …" at bounding box center [480, 496] width 961 height 992
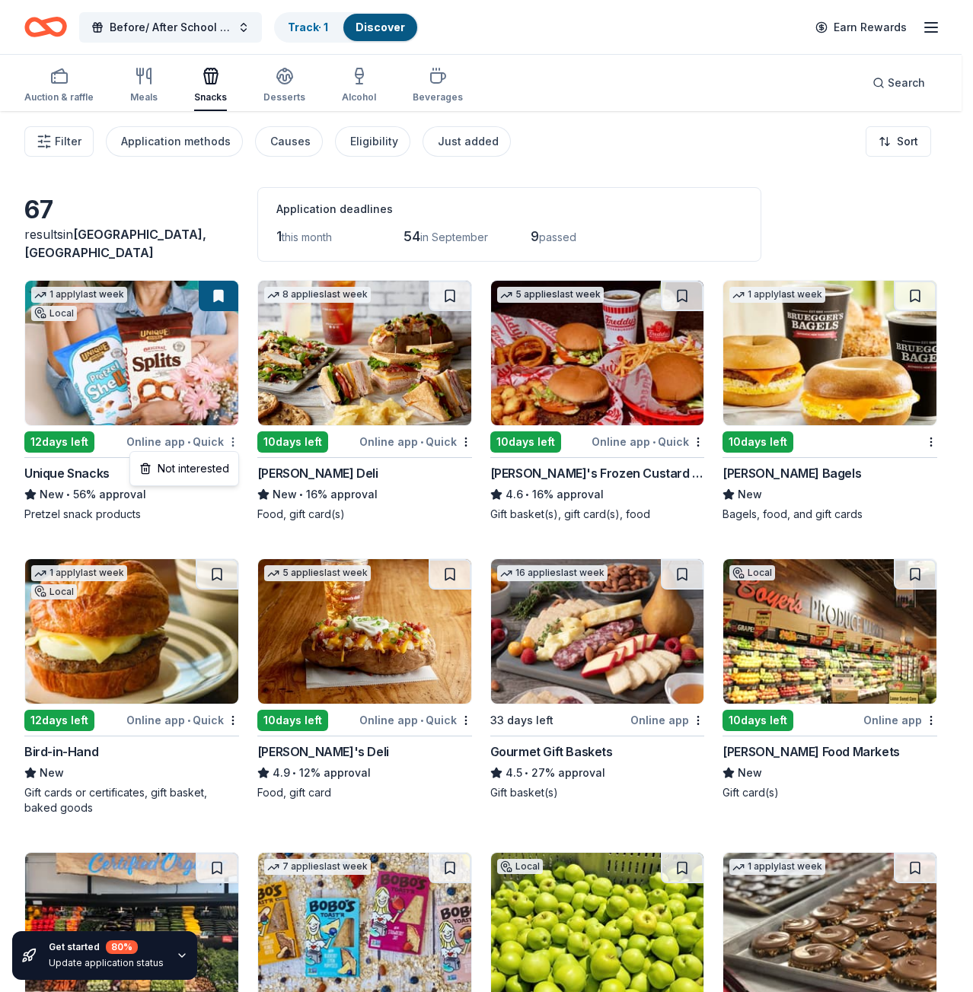
click at [231, 441] on html "Before/ After School Program 2025-2026 Track · 1 Discover Earn Rewards Auction …" at bounding box center [486, 496] width 973 height 992
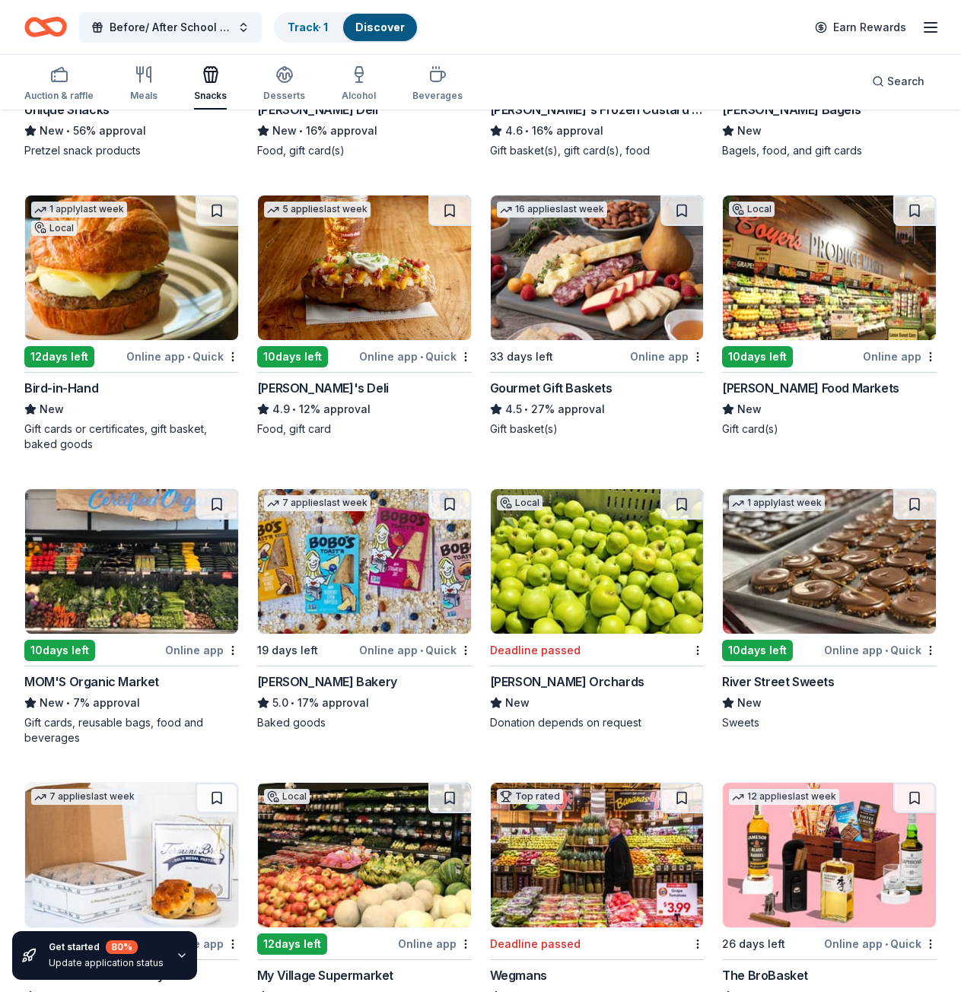
scroll to position [380, 0]
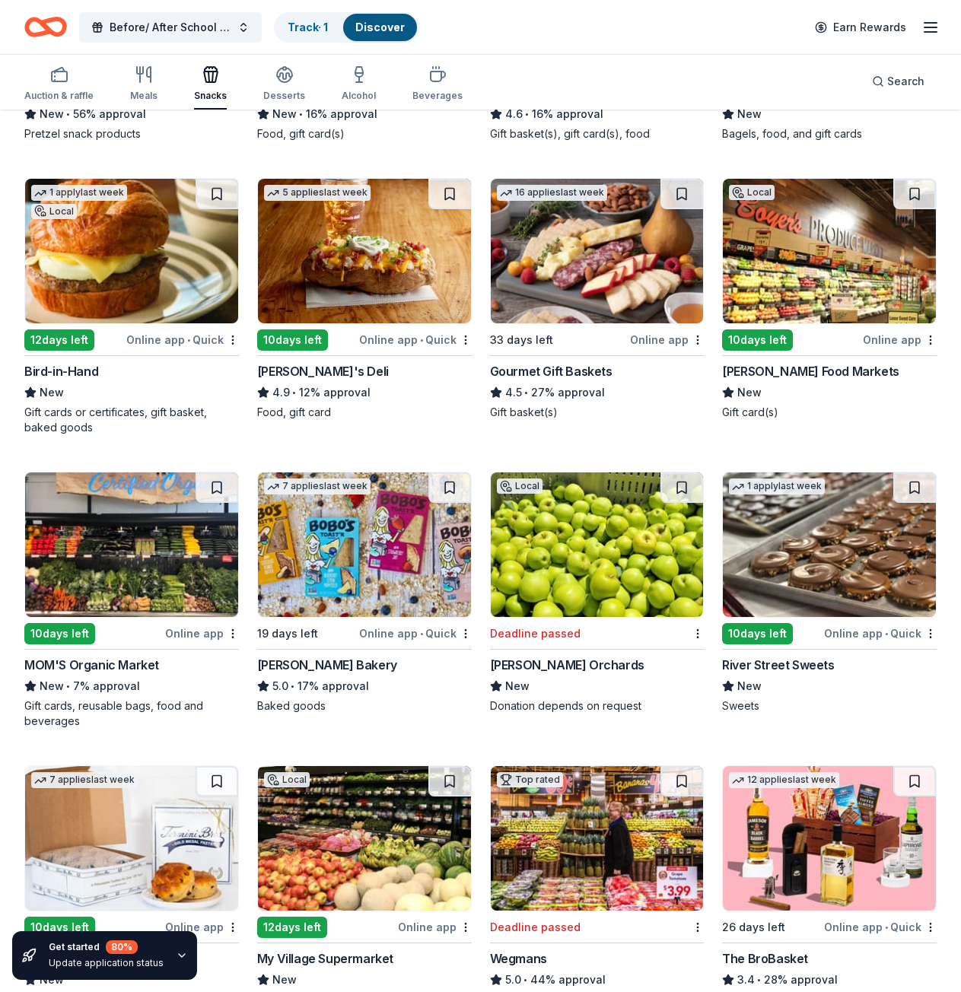
click at [366, 526] on img at bounding box center [364, 545] width 213 height 145
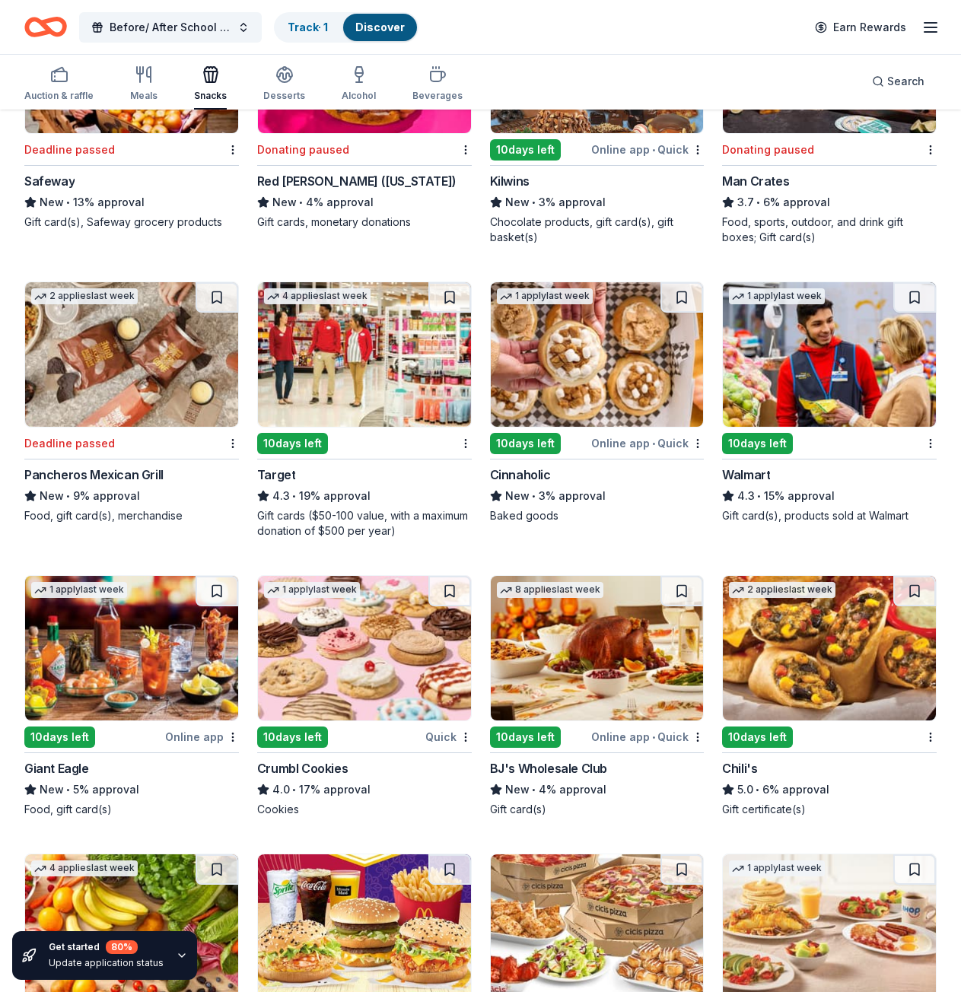
scroll to position [2029, 0]
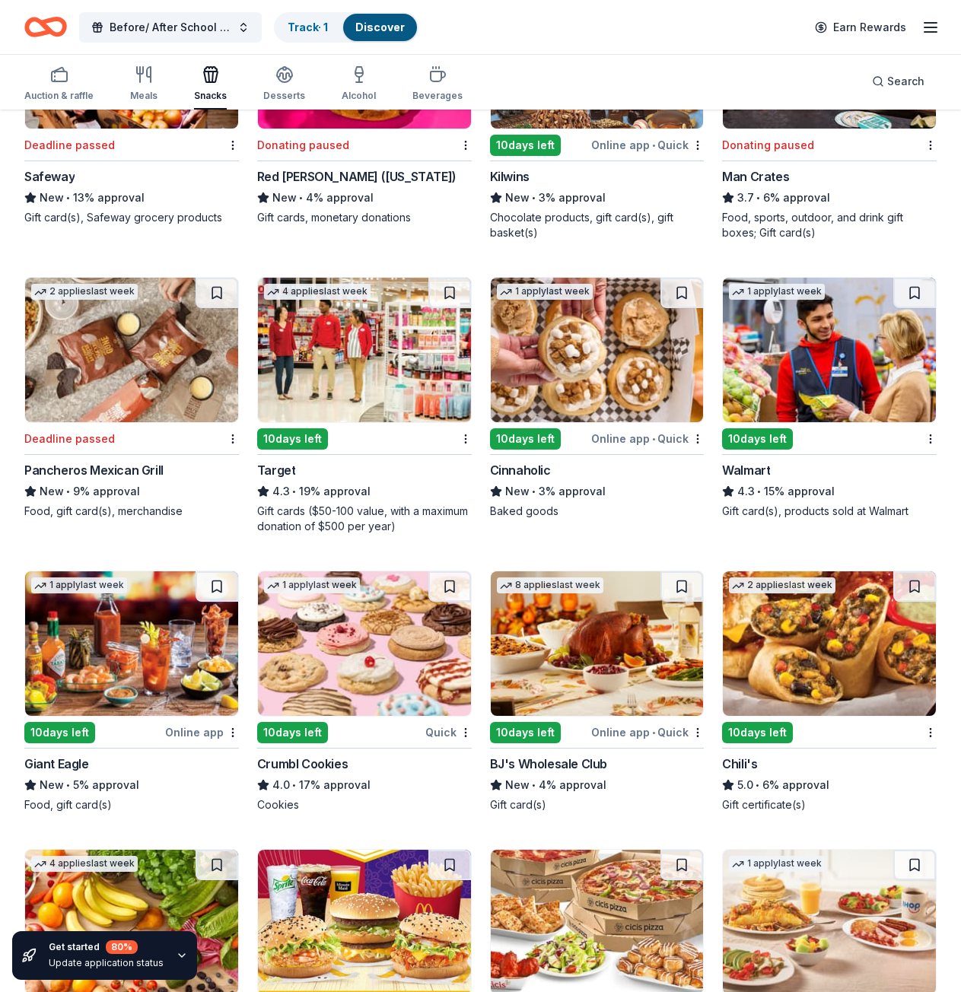
click at [368, 653] on img at bounding box center [364, 644] width 213 height 145
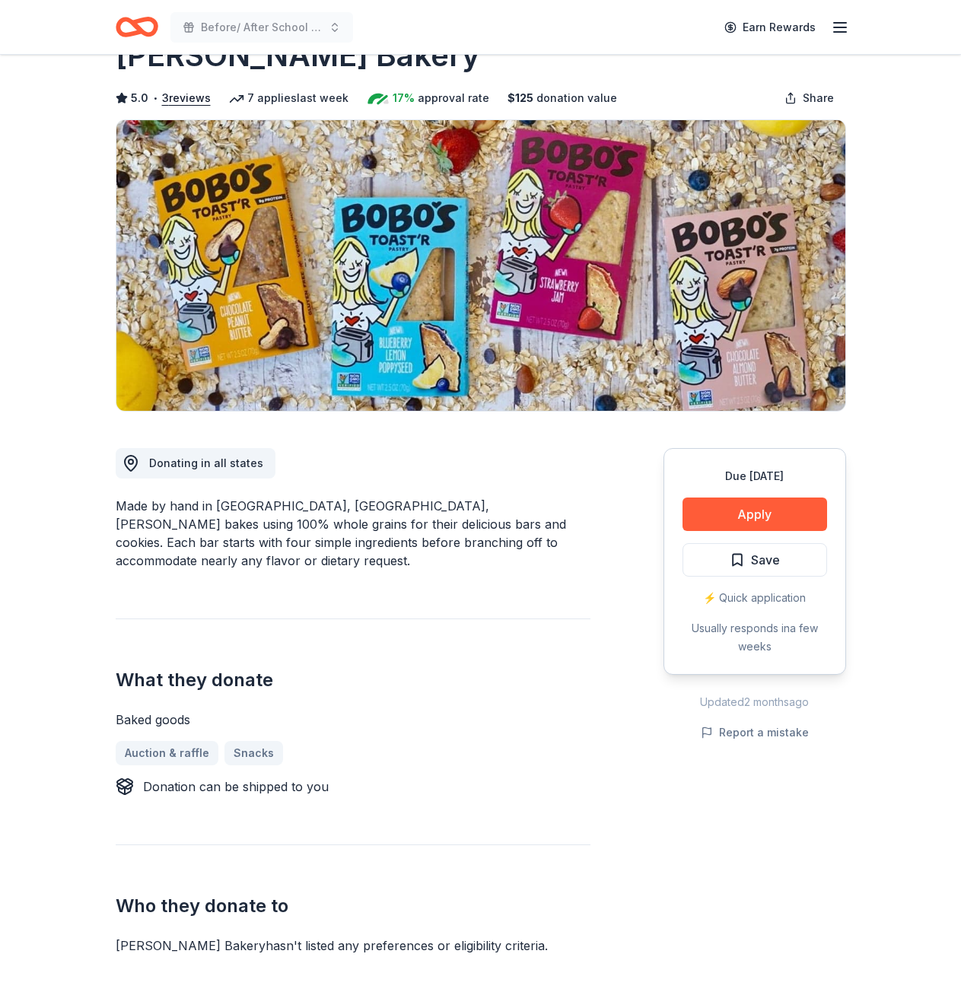
scroll to position [76, 0]
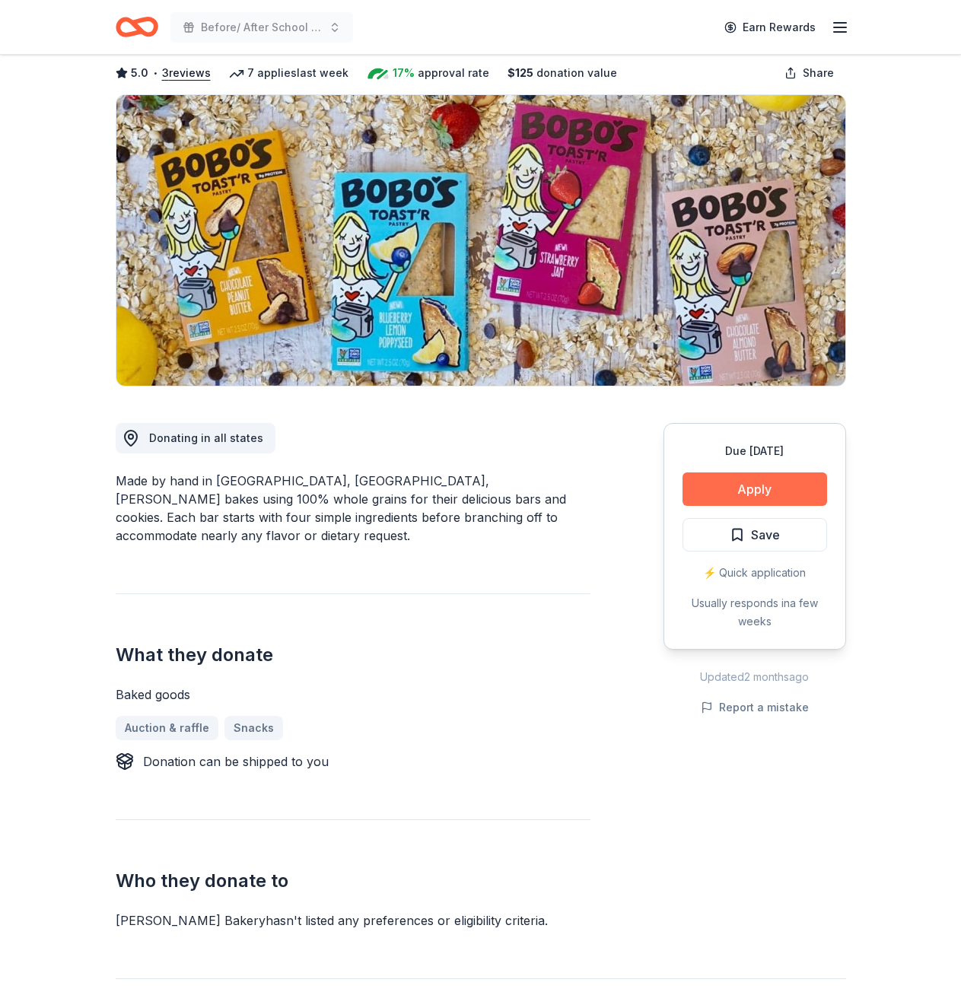
click at [752, 482] on button "Apply" at bounding box center [755, 489] width 145 height 33
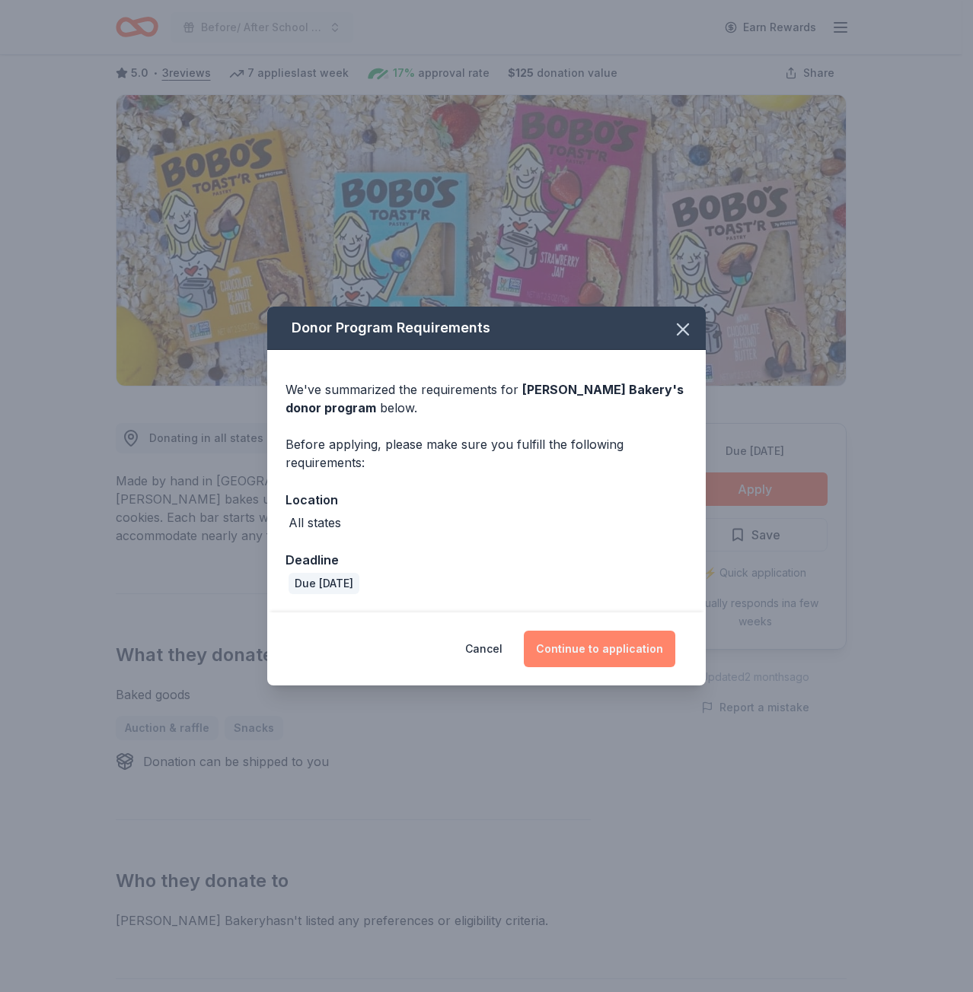
click at [608, 647] on button "Continue to application" at bounding box center [599, 649] width 151 height 37
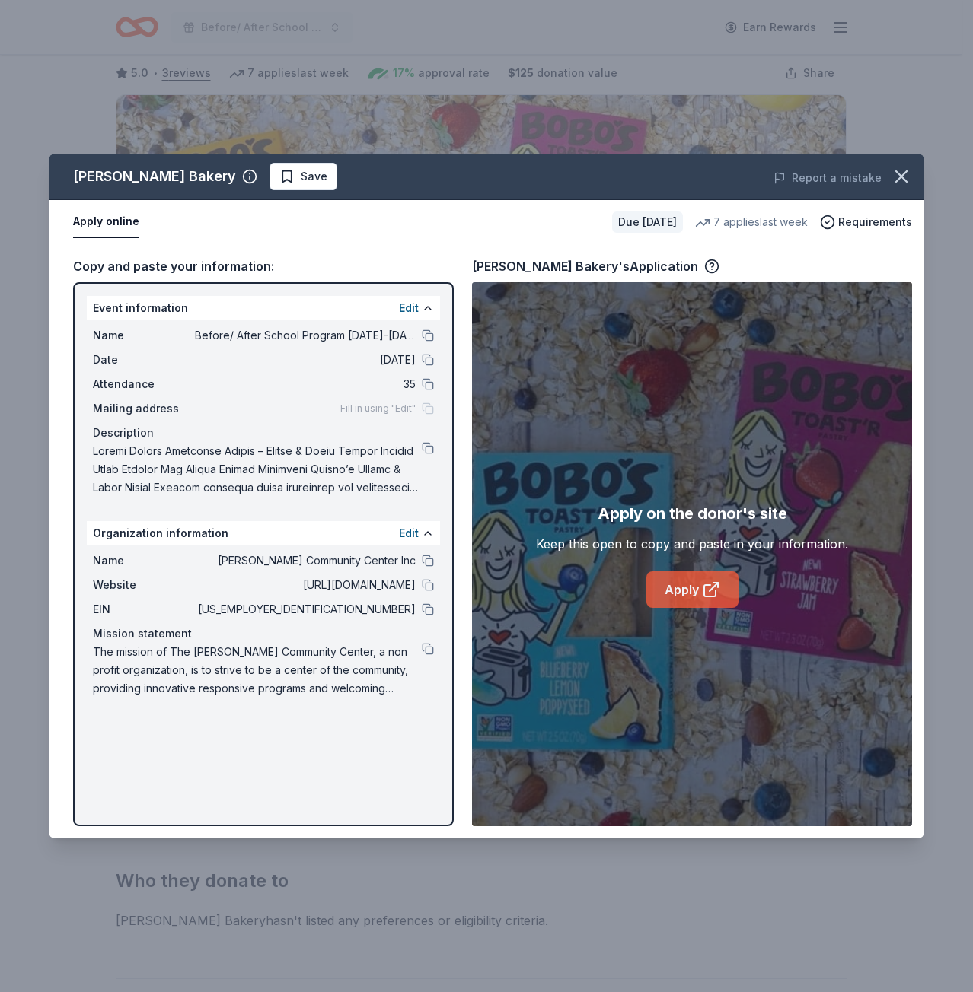
click at [673, 594] on link "Apply" at bounding box center [692, 590] width 92 height 37
click at [899, 178] on icon "button" at bounding box center [901, 176] width 11 height 11
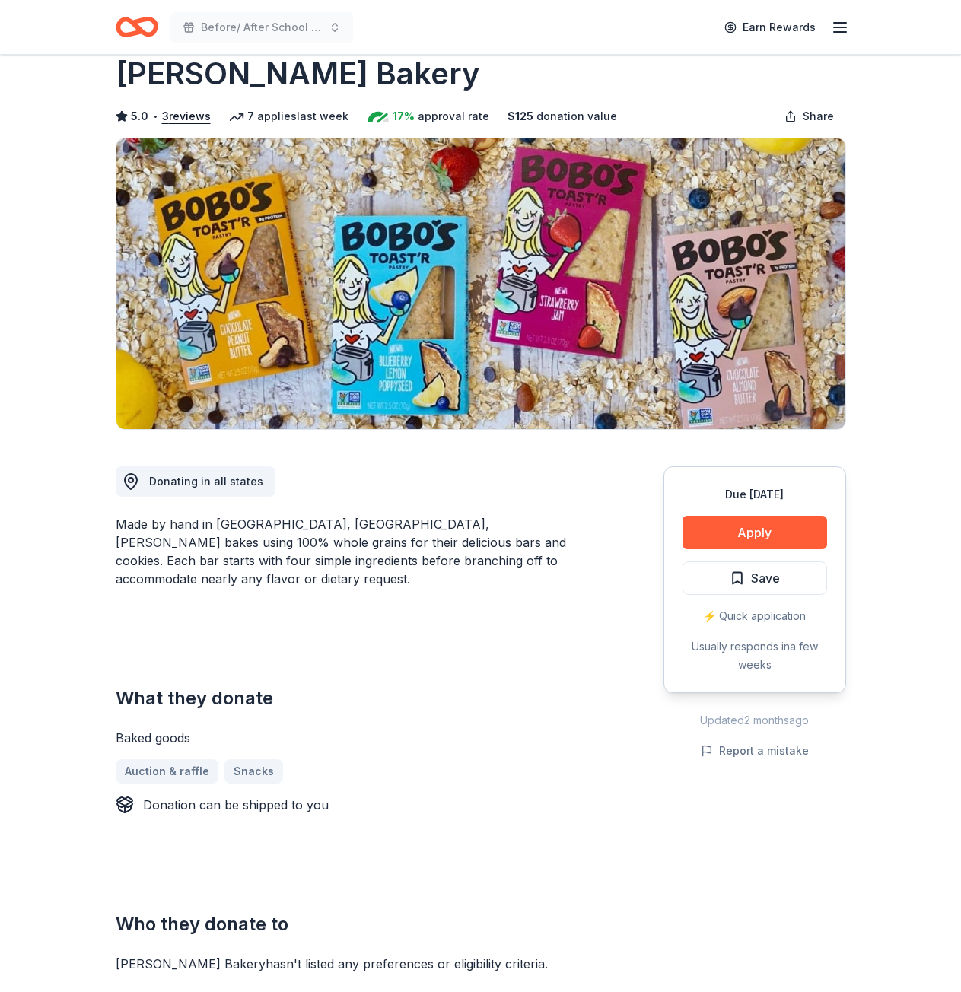
scroll to position [0, 0]
